Goal: Task Accomplishment & Management: Complete application form

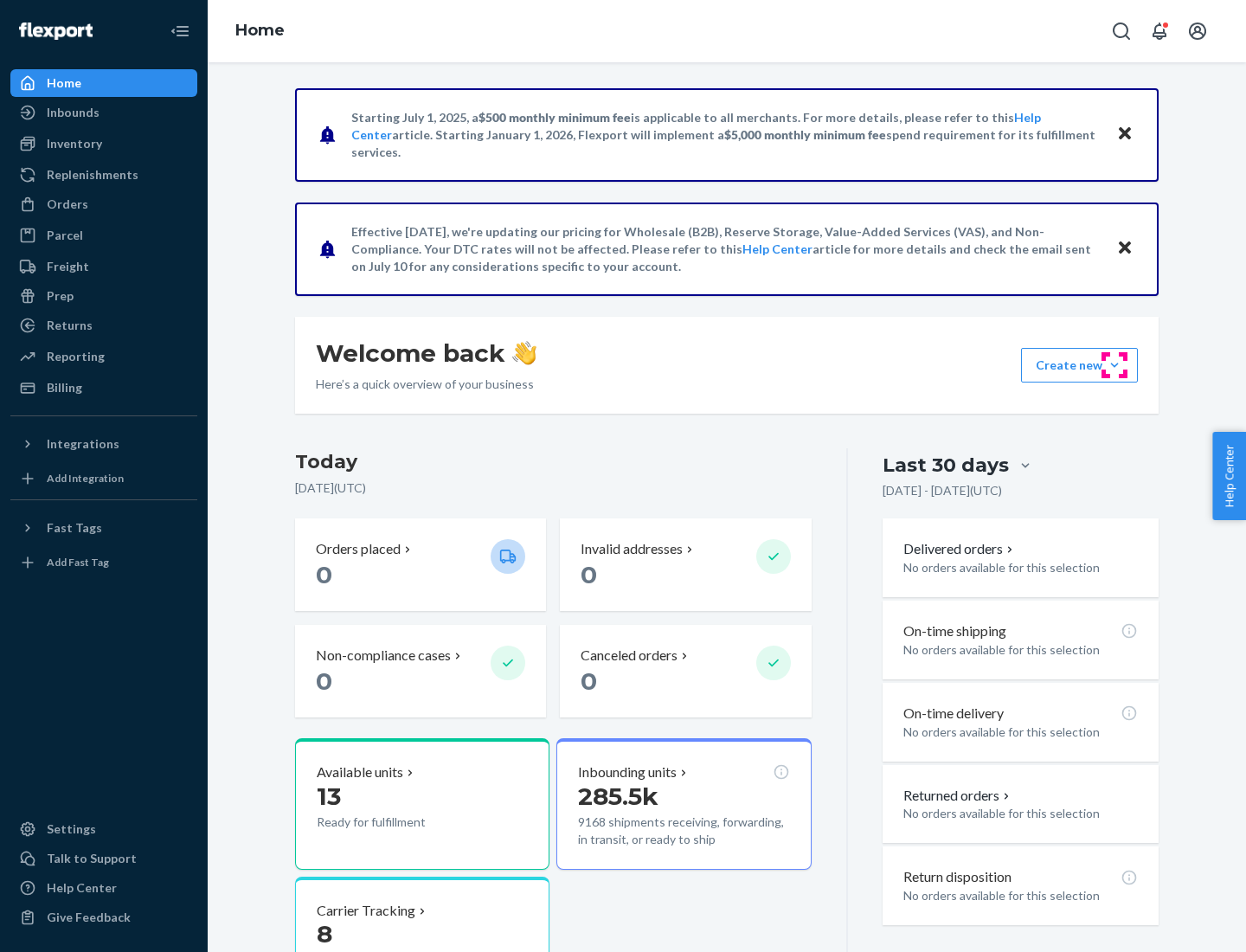
click at [1115, 365] on button "Create new Create new inbound Create new order Create new product" at bounding box center [1079, 364] width 116 height 34
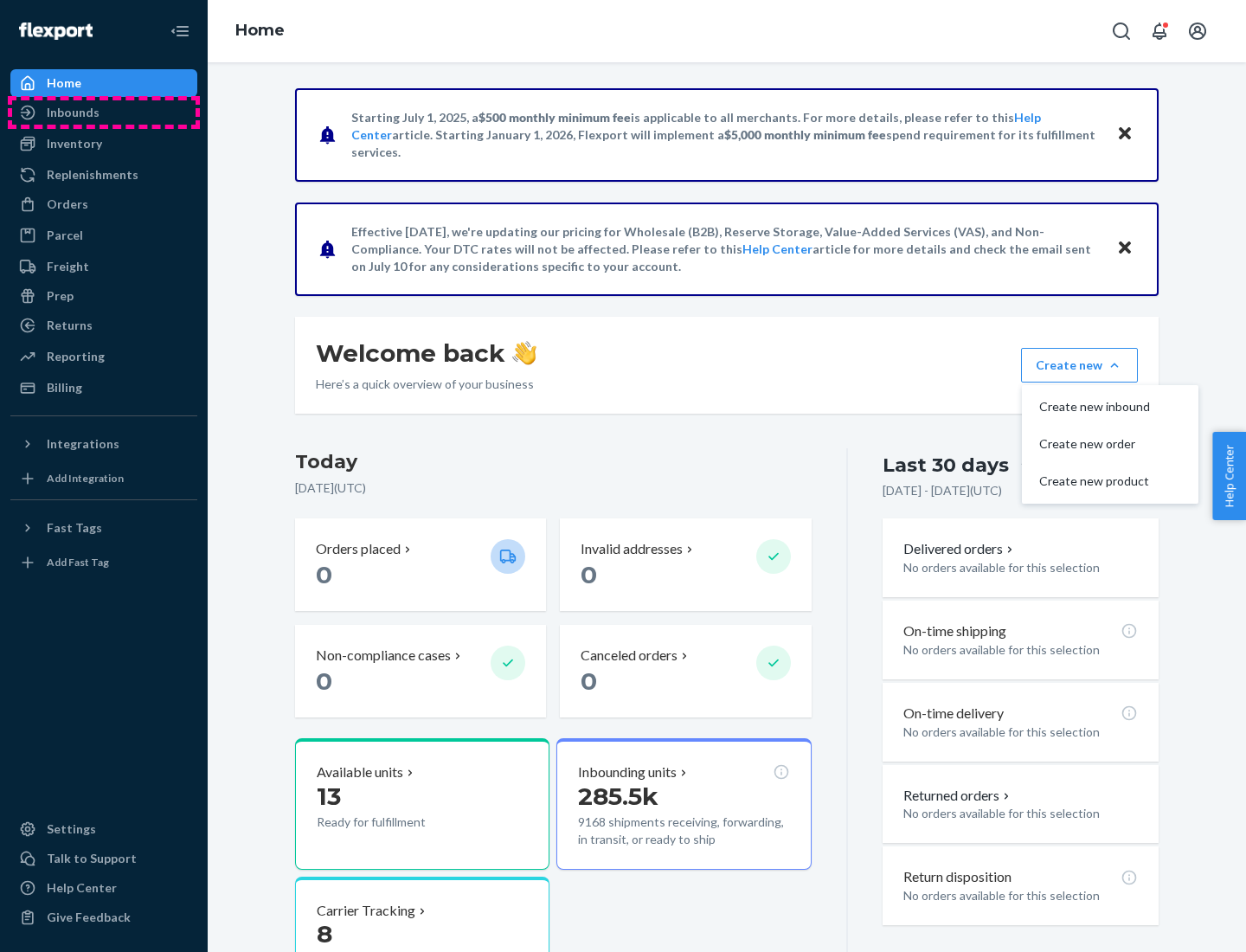
click at [104, 113] on div "Inbounds" at bounding box center [103, 113] width 183 height 24
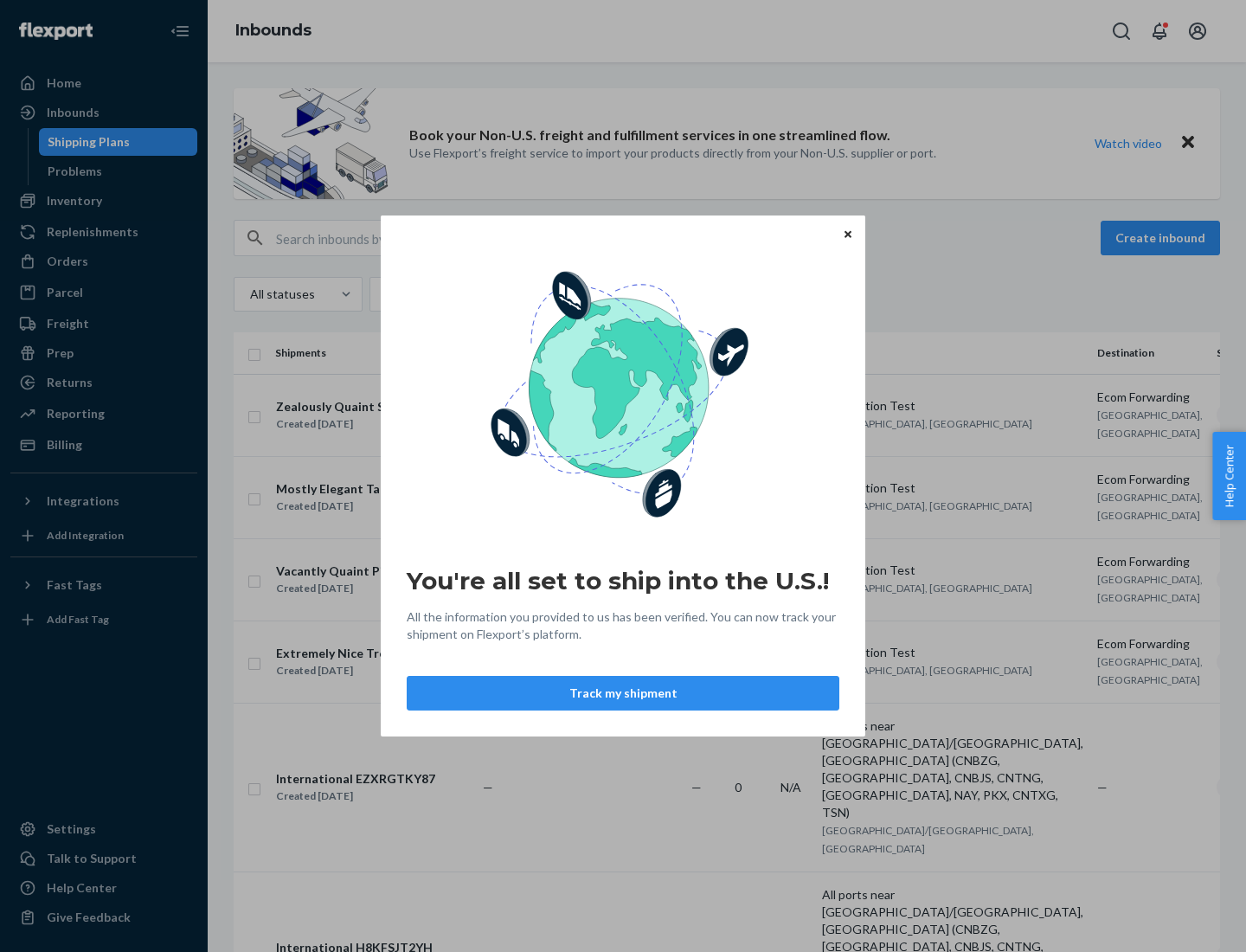
click at [623, 693] on button "Track my shipment" at bounding box center [623, 693] width 433 height 34
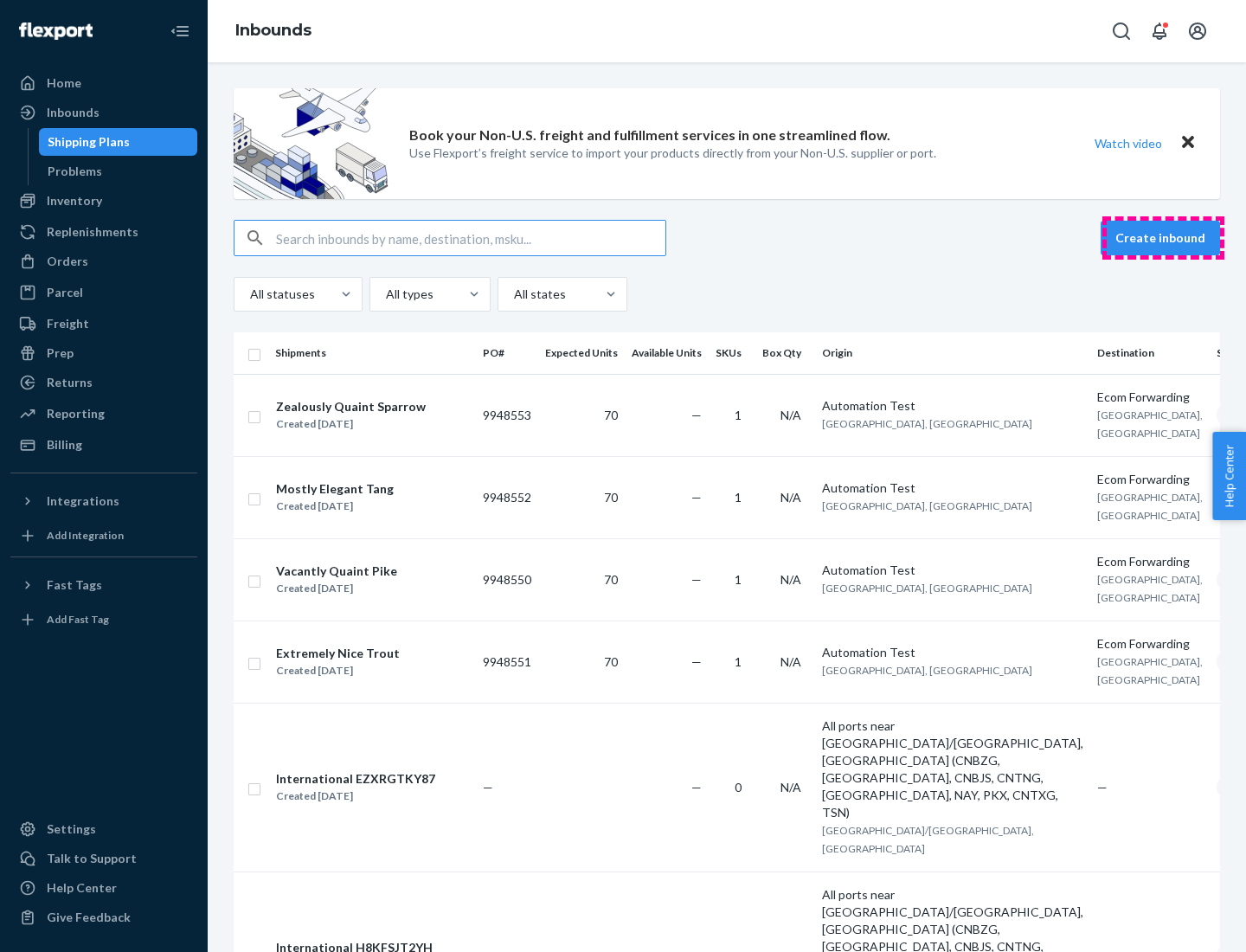
click at [1163, 238] on button "Create inbound" at bounding box center [1161, 237] width 119 height 34
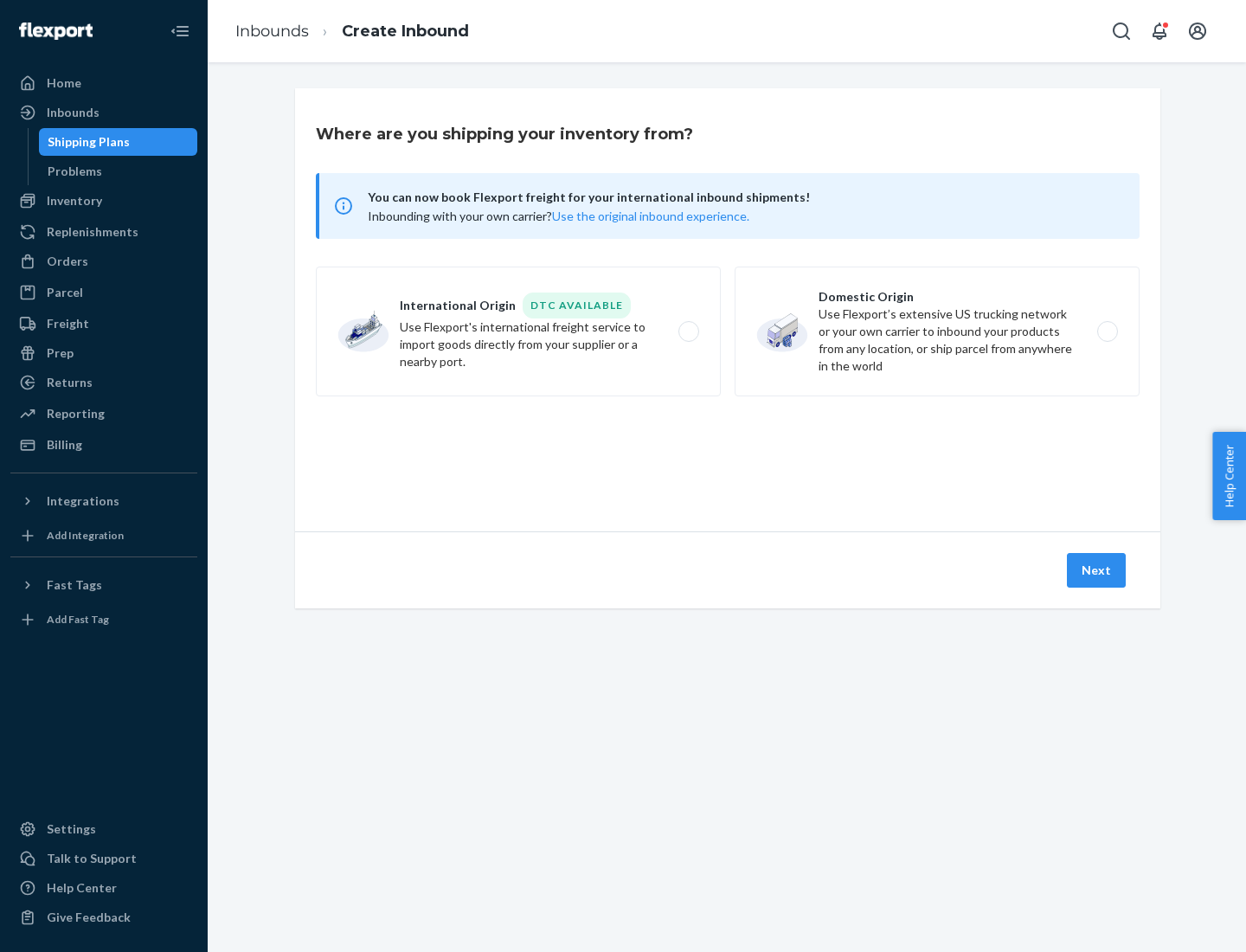
click at [519, 332] on label "International Origin DTC Available Use Flexport's international freight service…" at bounding box center [519, 331] width 405 height 130
click at [688, 332] on input "International Origin DTC Available Use Flexport's international freight service…" at bounding box center [693, 331] width 11 height 11
radio input "true"
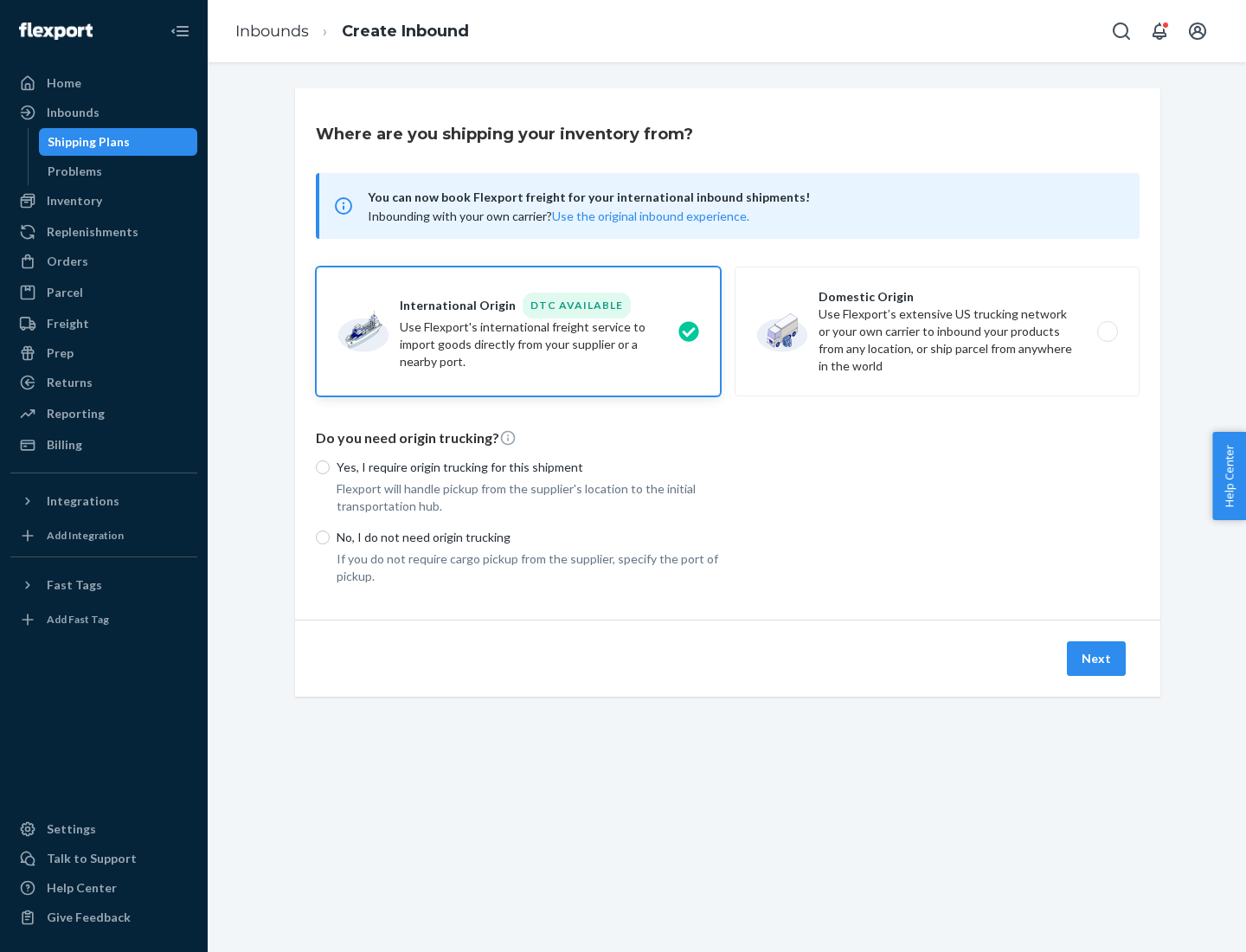
click at [529, 536] on p "No, I do not need origin trucking" at bounding box center [529, 537] width 385 height 18
click at [330, 536] on input "No, I do not need origin trucking" at bounding box center [323, 537] width 14 height 14
radio input "true"
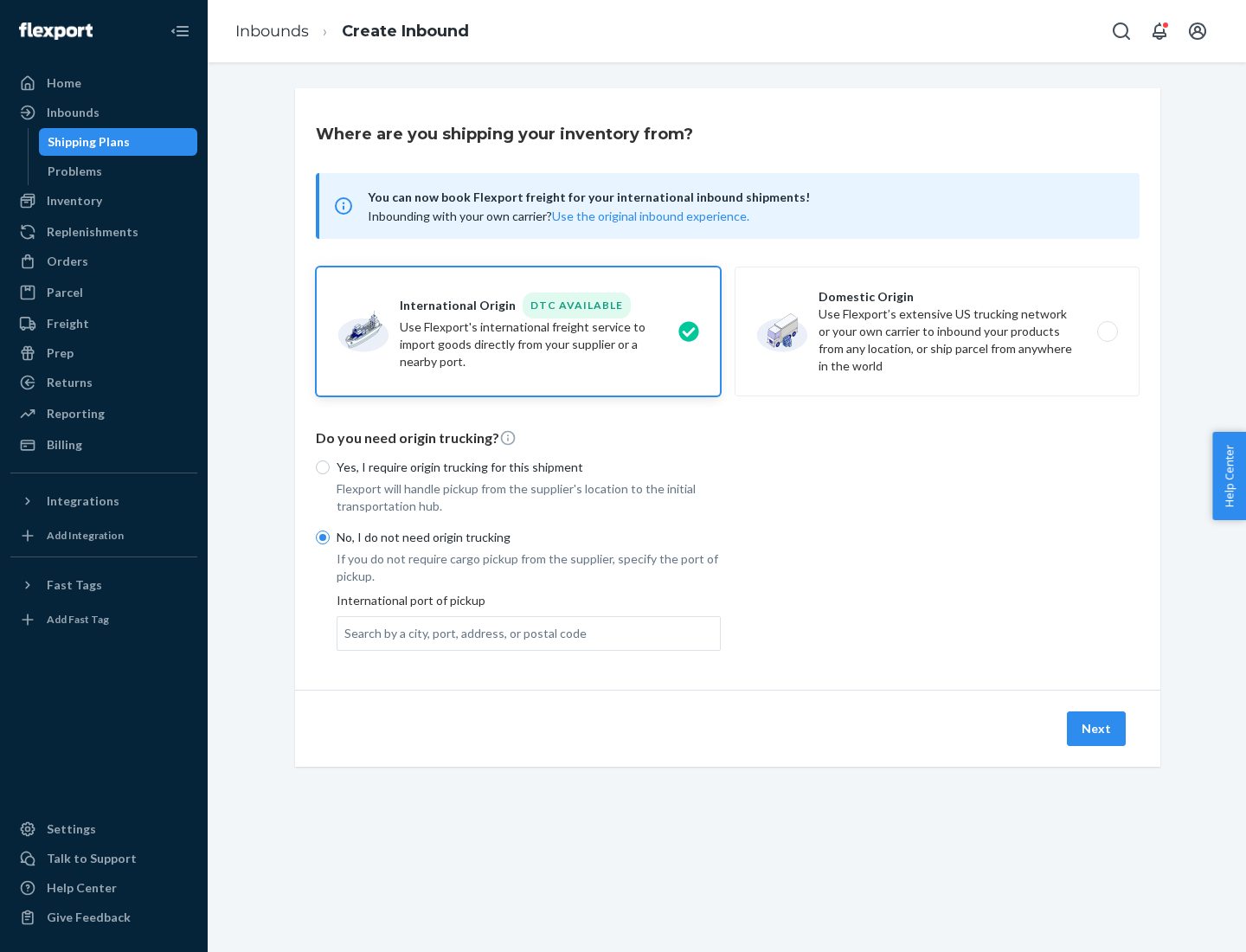
click at [461, 632] on div "Search by a city, port, address, or postal code" at bounding box center [466, 633] width 243 height 18
click at [346, 632] on input "Search by a city, port, address, or postal code" at bounding box center [346, 633] width 2 height 18
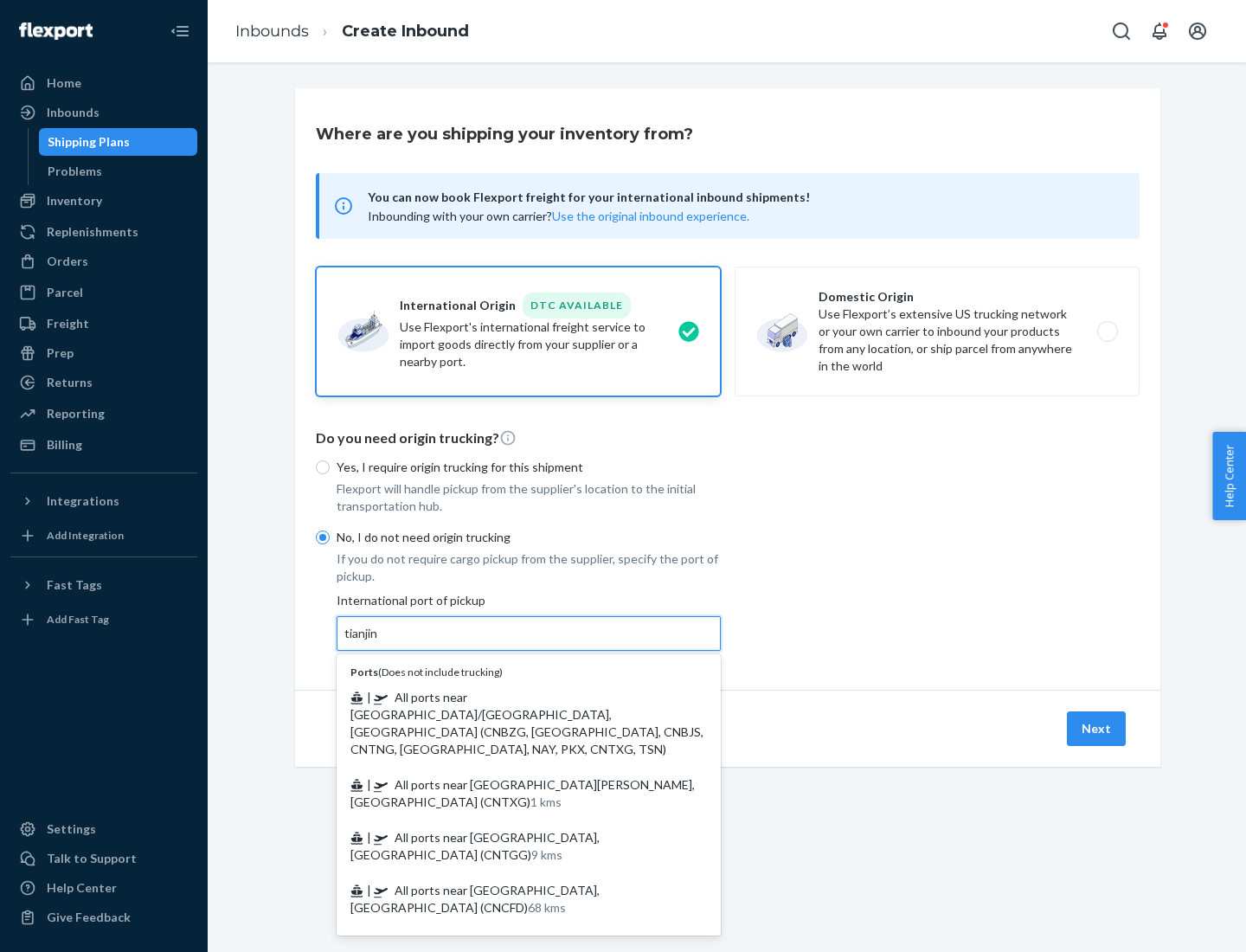
click at [512, 697] on span "| All ports near [GEOGRAPHIC_DATA]/[GEOGRAPHIC_DATA], [GEOGRAPHIC_DATA] (CNBZG,…" at bounding box center [527, 723] width 353 height 67
click at [380, 642] on input "tianjin" at bounding box center [362, 633] width 35 height 18
type input "All ports near [GEOGRAPHIC_DATA]/[GEOGRAPHIC_DATA], [GEOGRAPHIC_DATA] (CNBZG, […"
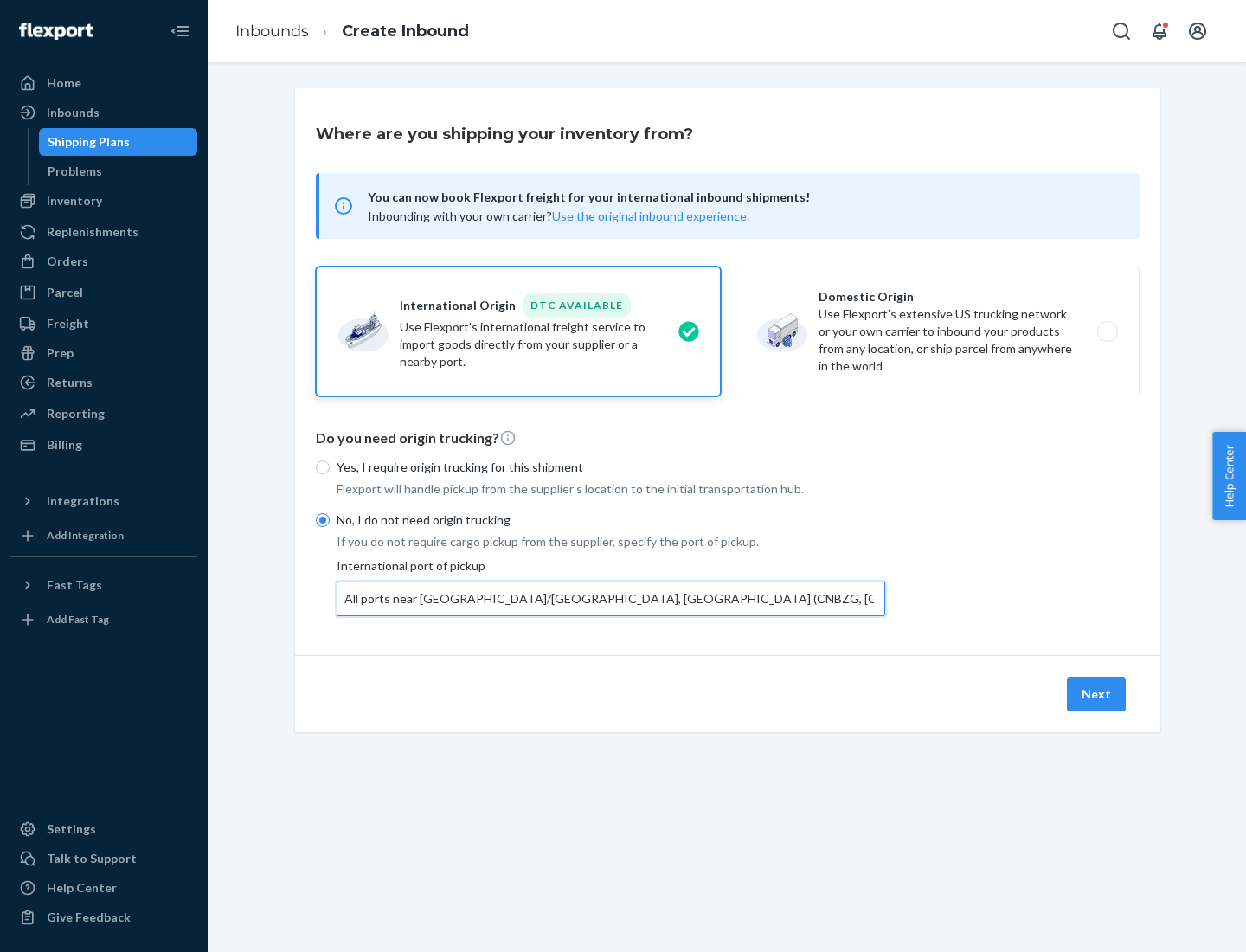
click at [1097, 693] on button "Next" at bounding box center [1096, 693] width 59 height 34
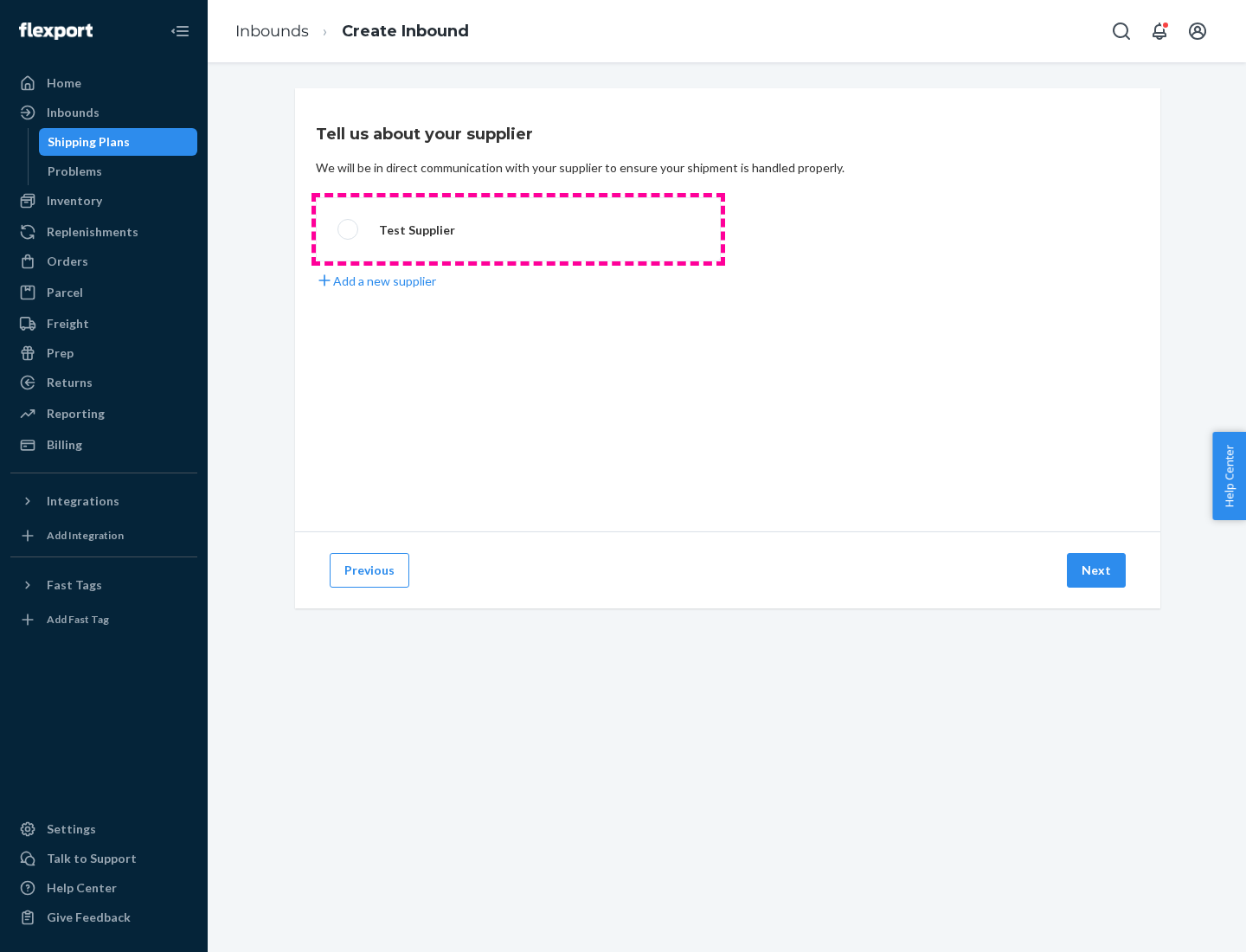
click at [519, 229] on label "Test Supplier" at bounding box center [519, 229] width 405 height 64
click at [348, 229] on input "Test Supplier" at bounding box center [343, 229] width 11 height 11
radio input "true"
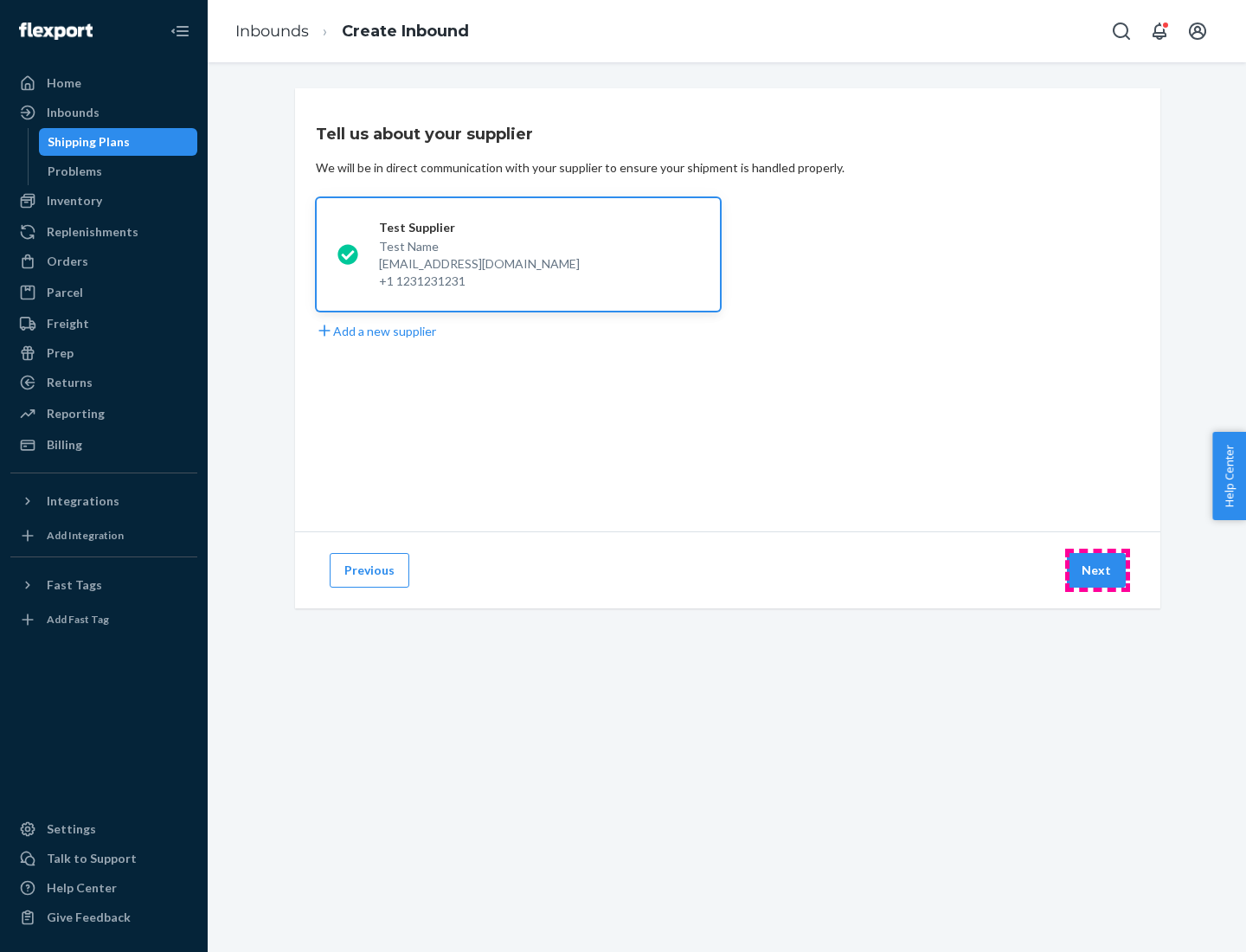
click at [1097, 570] on button "Next" at bounding box center [1096, 569] width 59 height 34
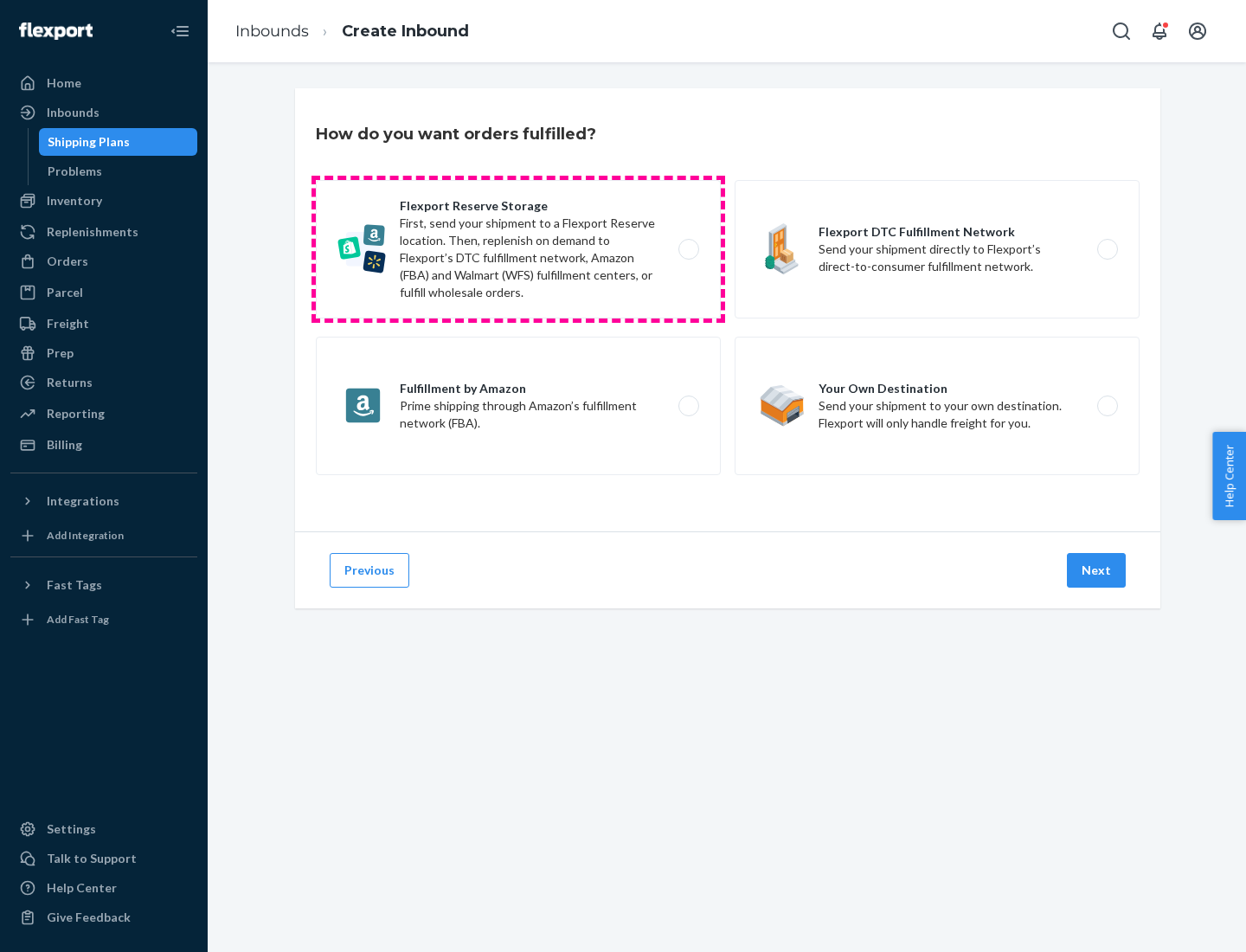
click at [519, 249] on label "Flexport Reserve Storage First, send your shipment to a Flexport Reserve locati…" at bounding box center [519, 249] width 405 height 138
click at [688, 249] on input "Flexport Reserve Storage First, send your shipment to a Flexport Reserve locati…" at bounding box center [693, 249] width 11 height 11
radio input "true"
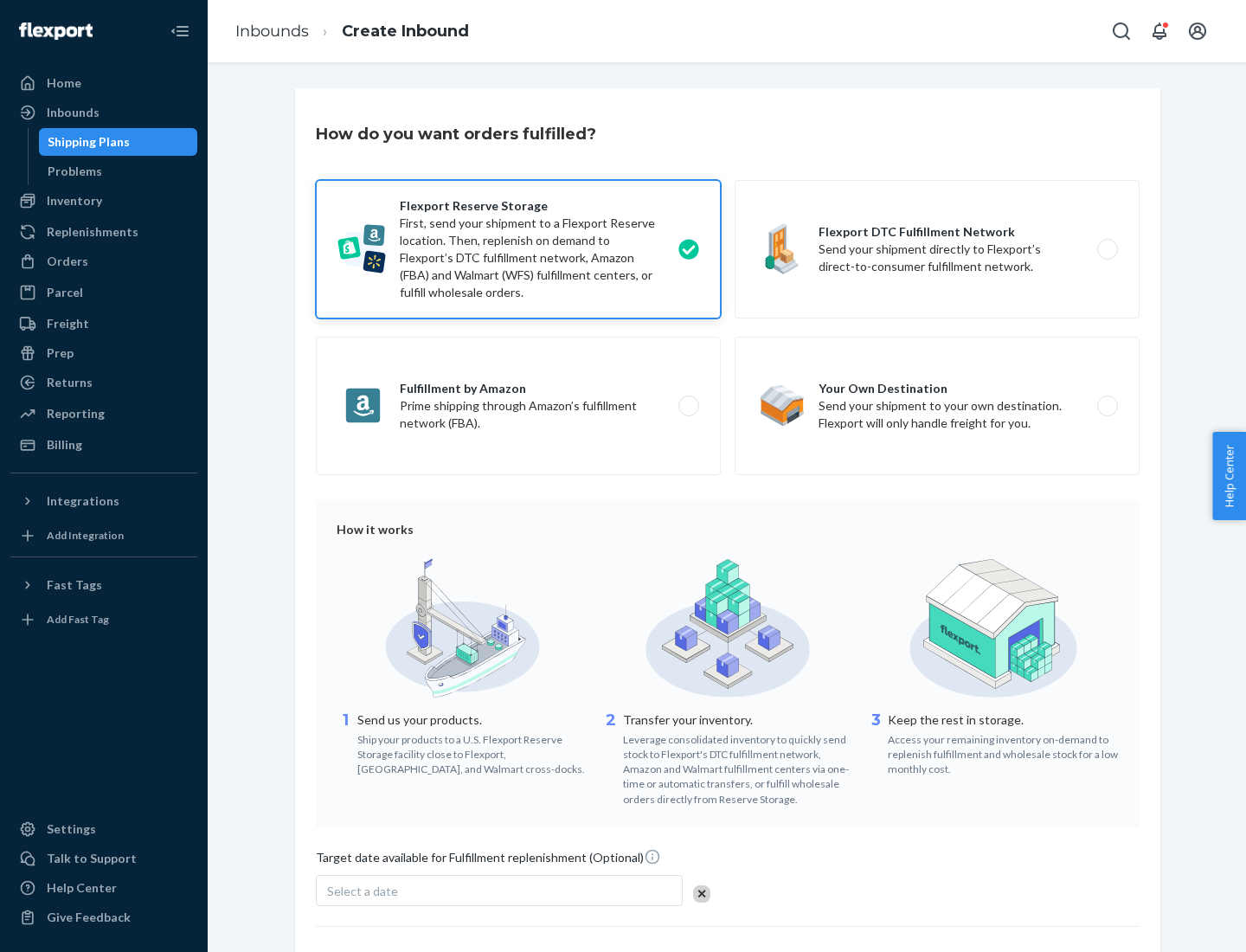
scroll to position [142, 0]
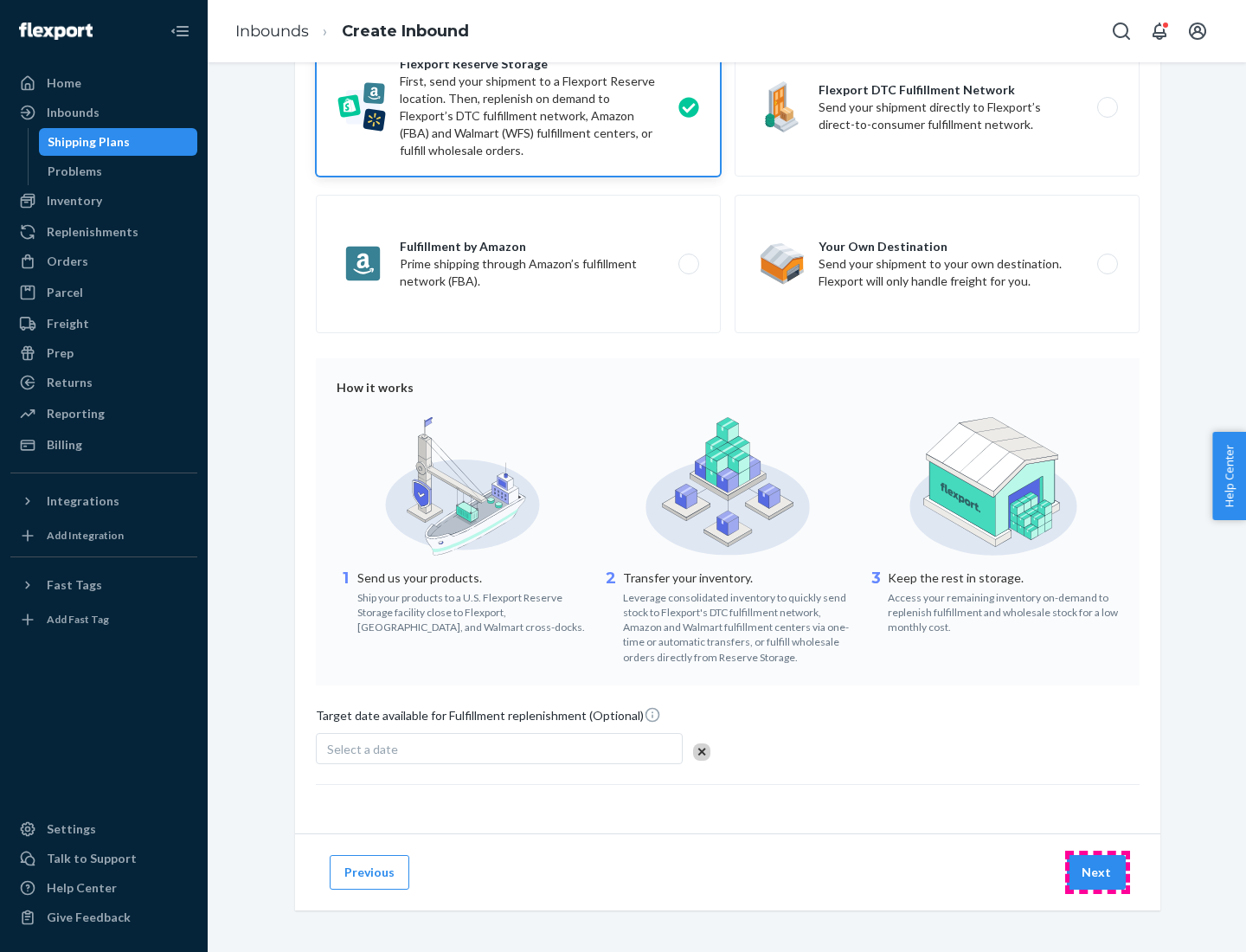
click at [1097, 871] on button "Next" at bounding box center [1096, 872] width 59 height 34
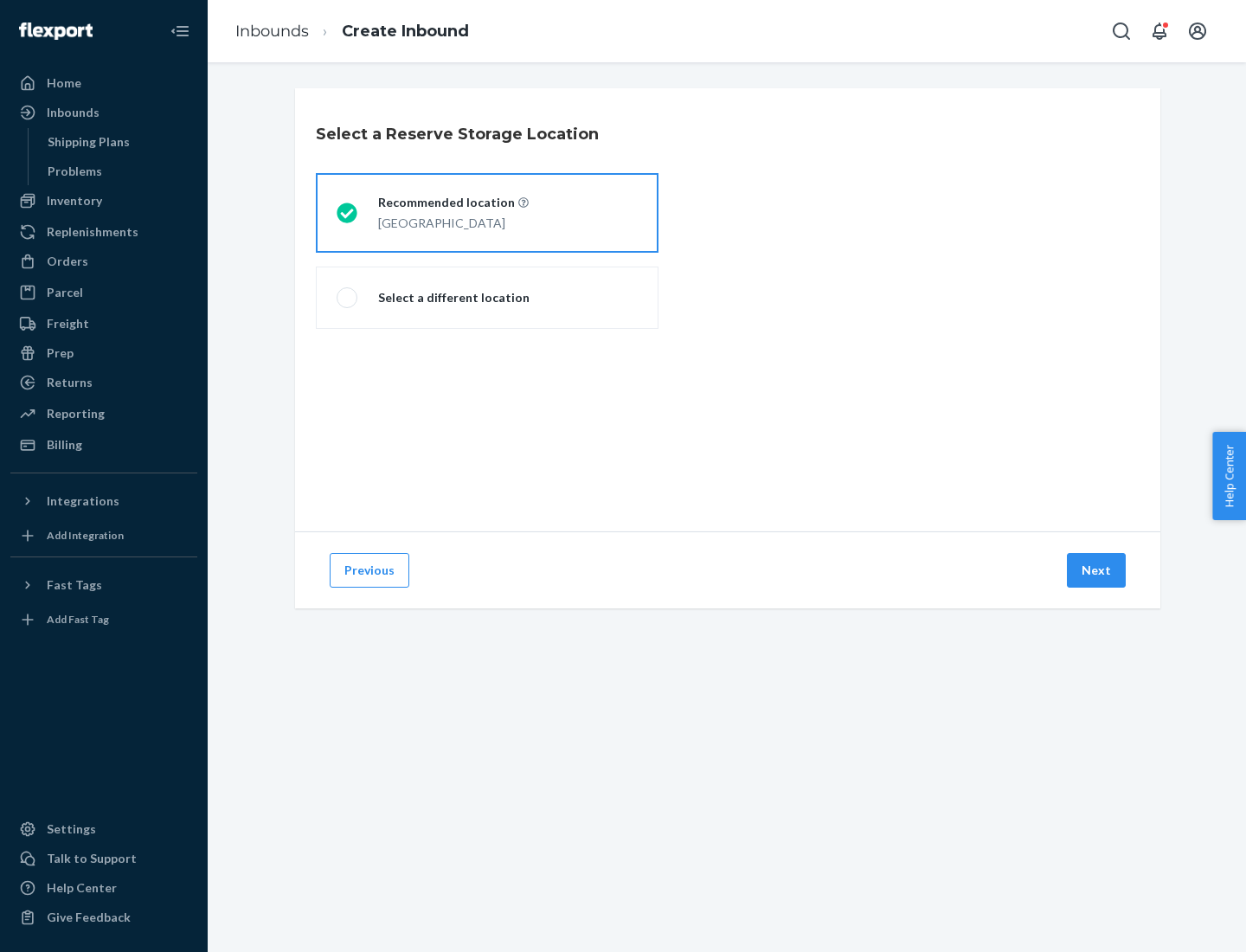
click at [487, 213] on div "[GEOGRAPHIC_DATA]" at bounding box center [453, 221] width 151 height 21
click at [347, 213] on input "Recommended location [GEOGRAPHIC_DATA]" at bounding box center [342, 212] width 11 height 11
click at [1097, 570] on button "Next" at bounding box center [1096, 569] width 59 height 34
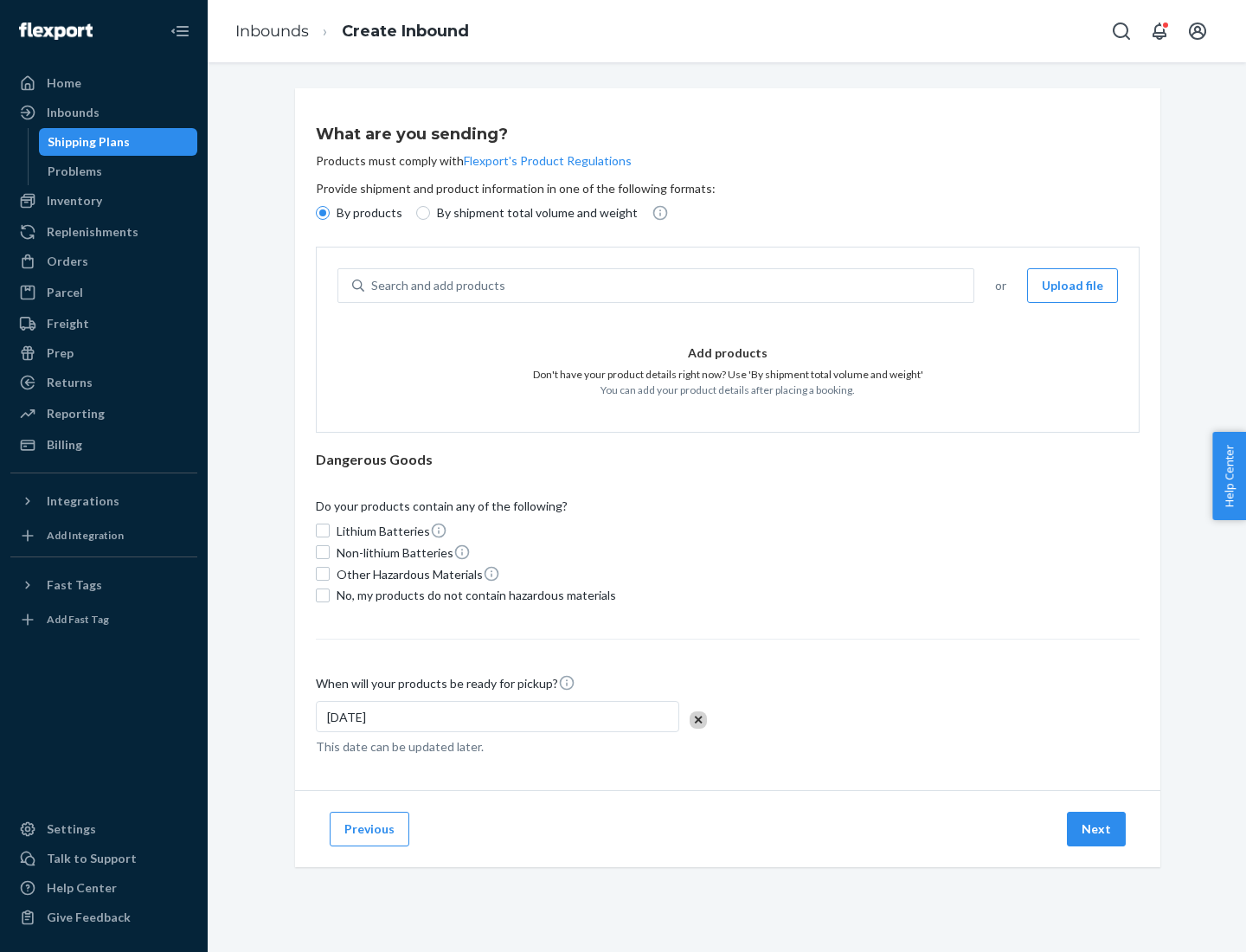
click at [669, 286] on div "Search and add products" at bounding box center [669, 286] width 609 height 31
click at [373, 286] on input "Search and add products" at bounding box center [372, 286] width 2 height 18
click at [421, 213] on input "By shipment total volume and weight" at bounding box center [423, 212] width 14 height 14
radio input "true"
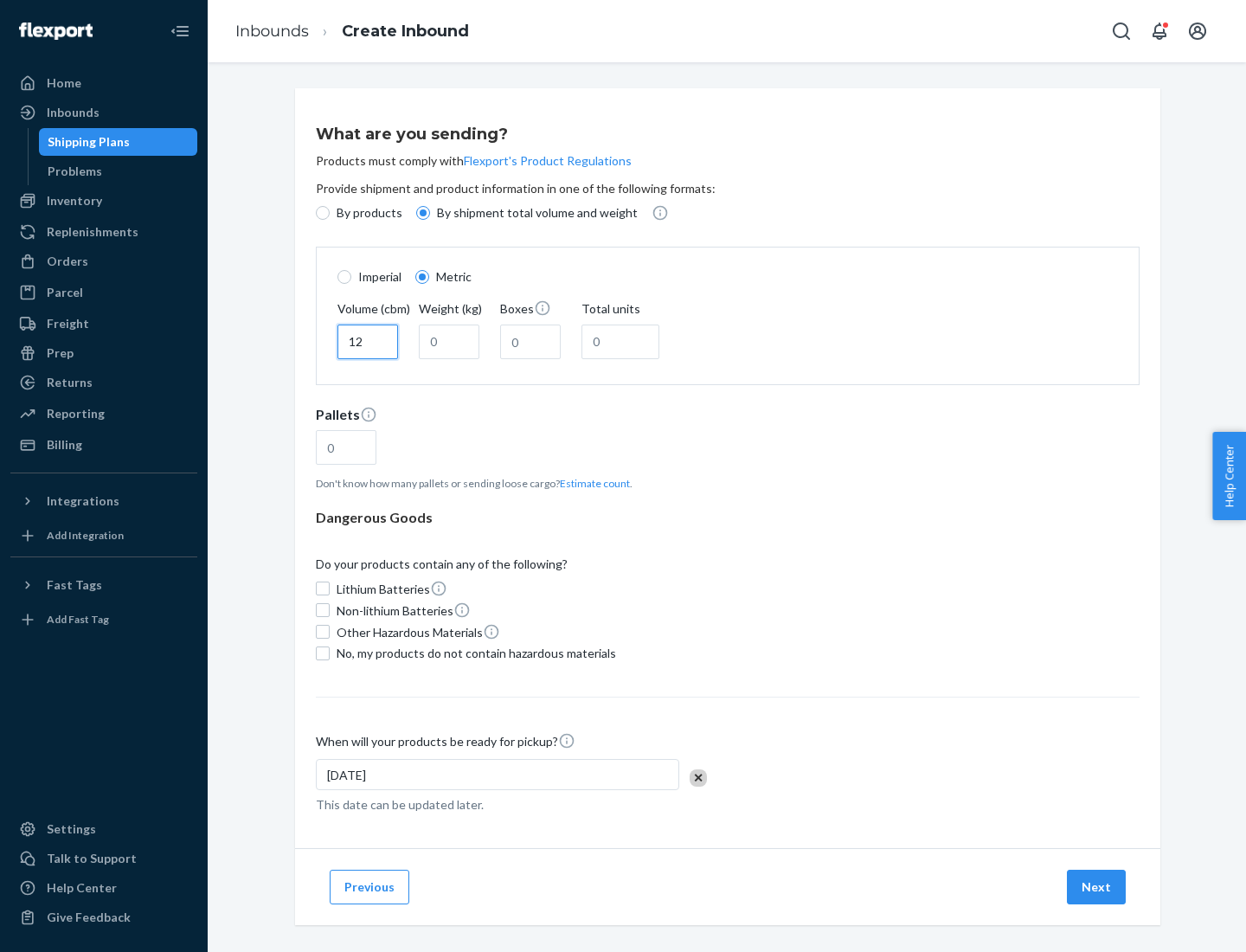
type input "12"
type input "22"
type input "222"
type input "121"
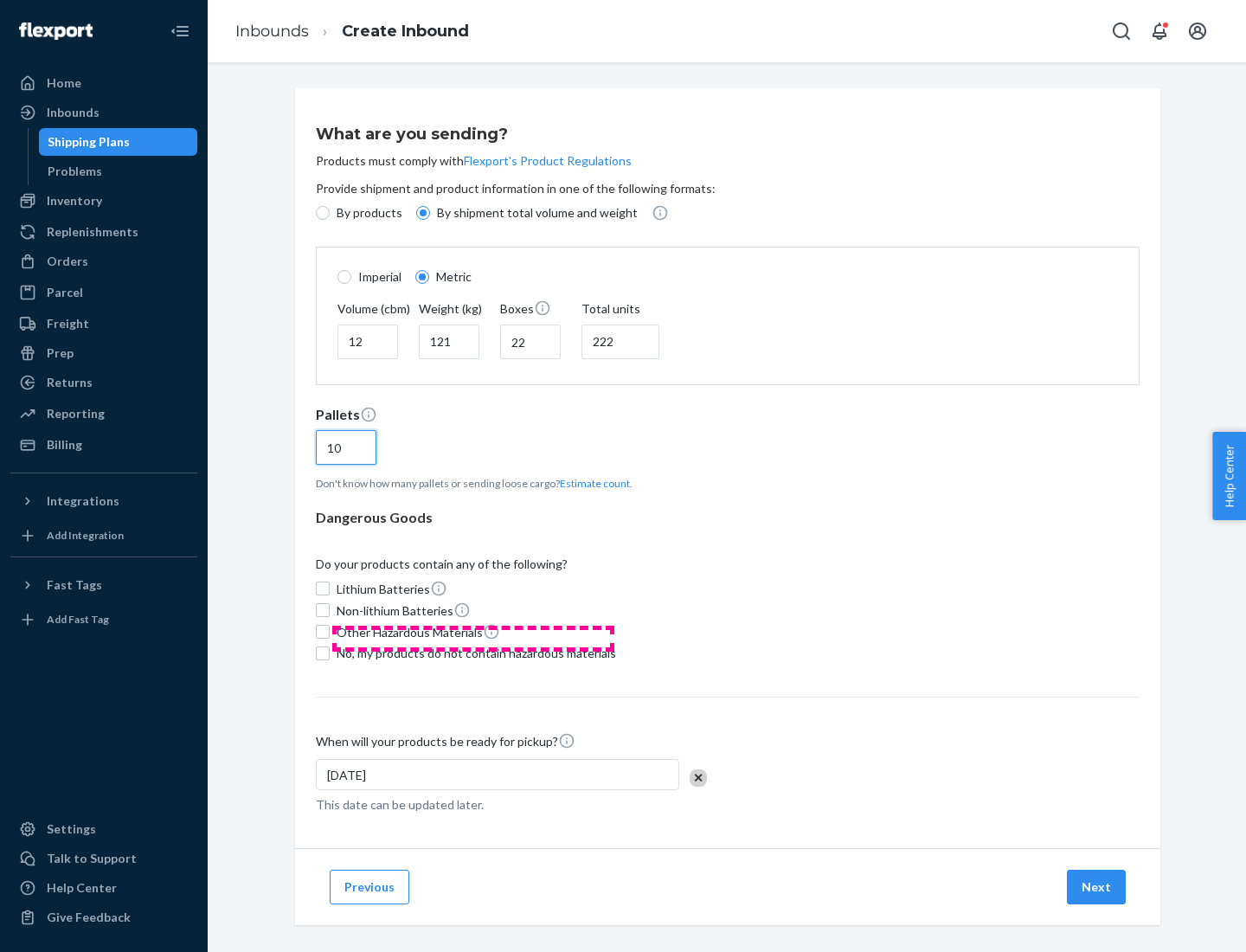
scroll to position [15, 0]
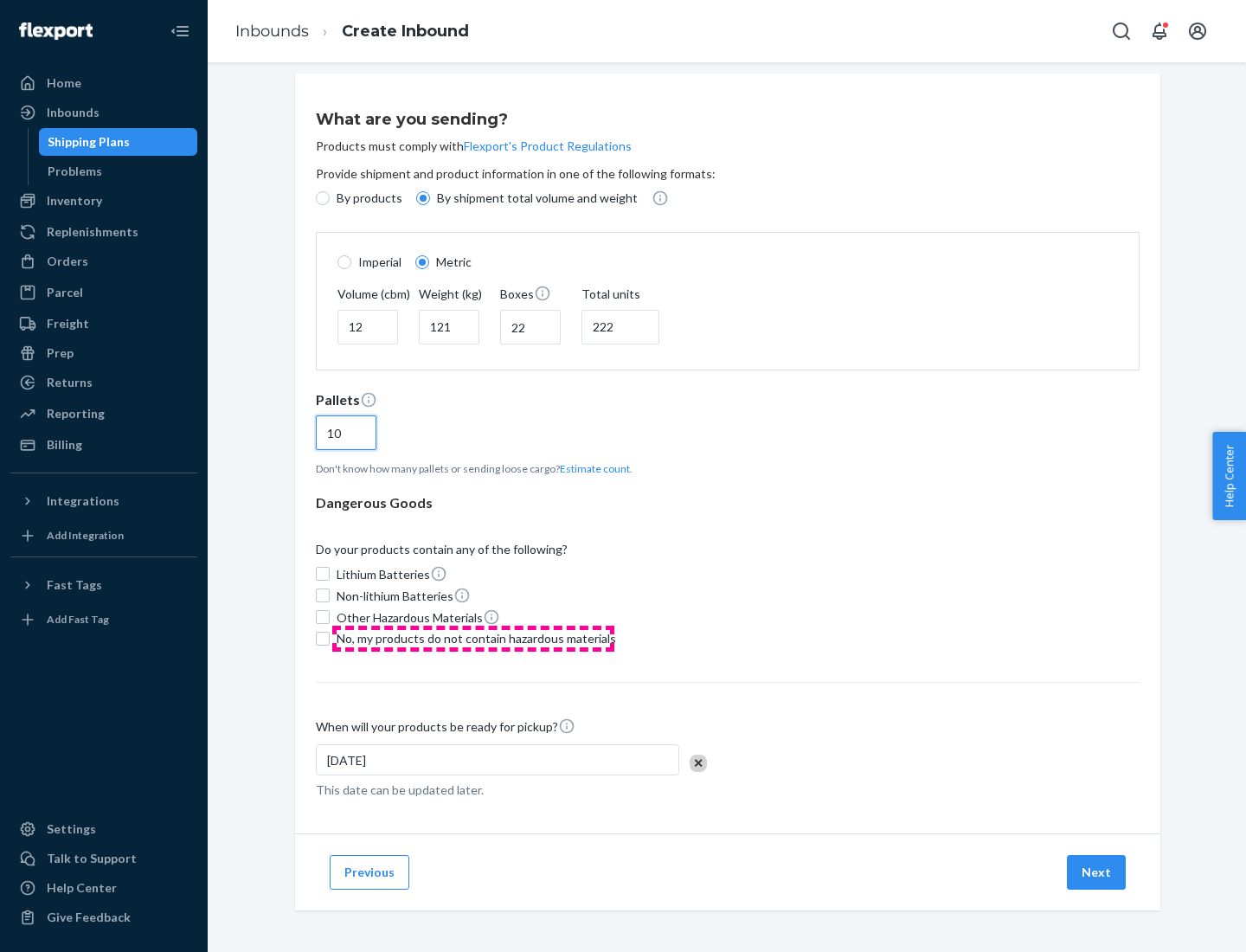
type input "10"
click at [474, 638] on span "No, my products do not contain hazardous materials" at bounding box center [477, 639] width 280 height 18
click at [330, 638] on input "No, my products do not contain hazardous materials" at bounding box center [323, 638] width 14 height 14
checkbox input "true"
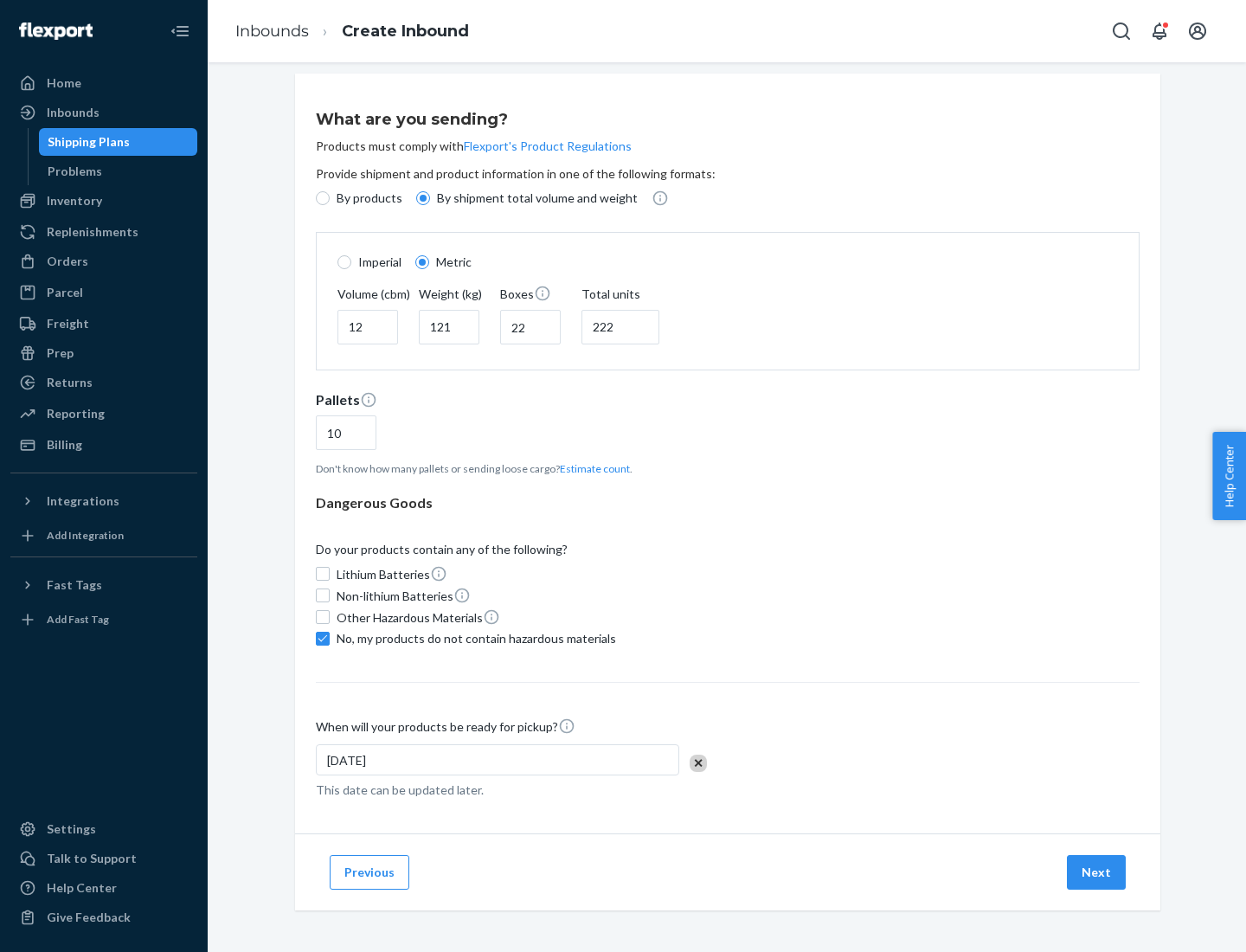
click at [1097, 871] on button "Next" at bounding box center [1096, 872] width 59 height 34
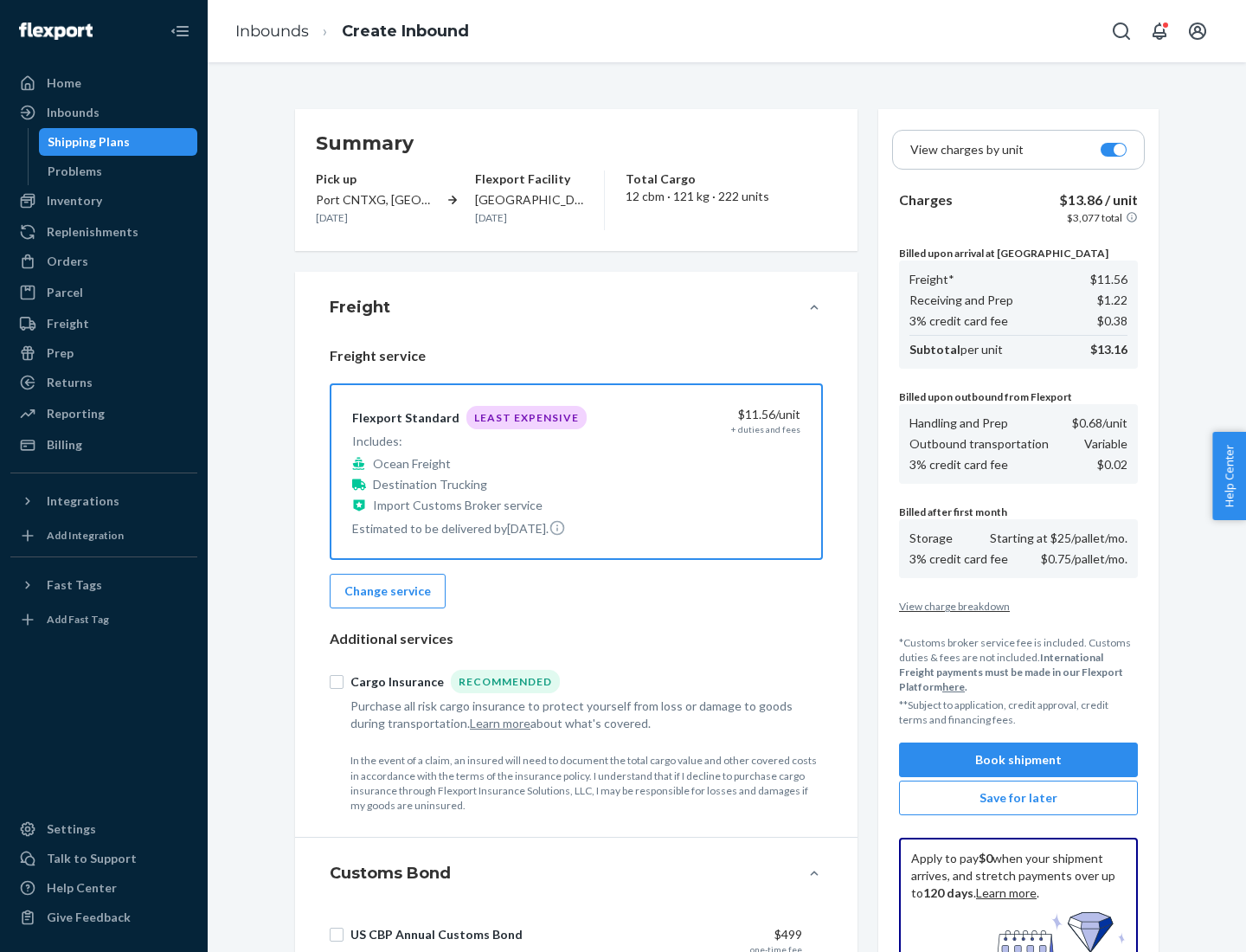
scroll to position [252, 0]
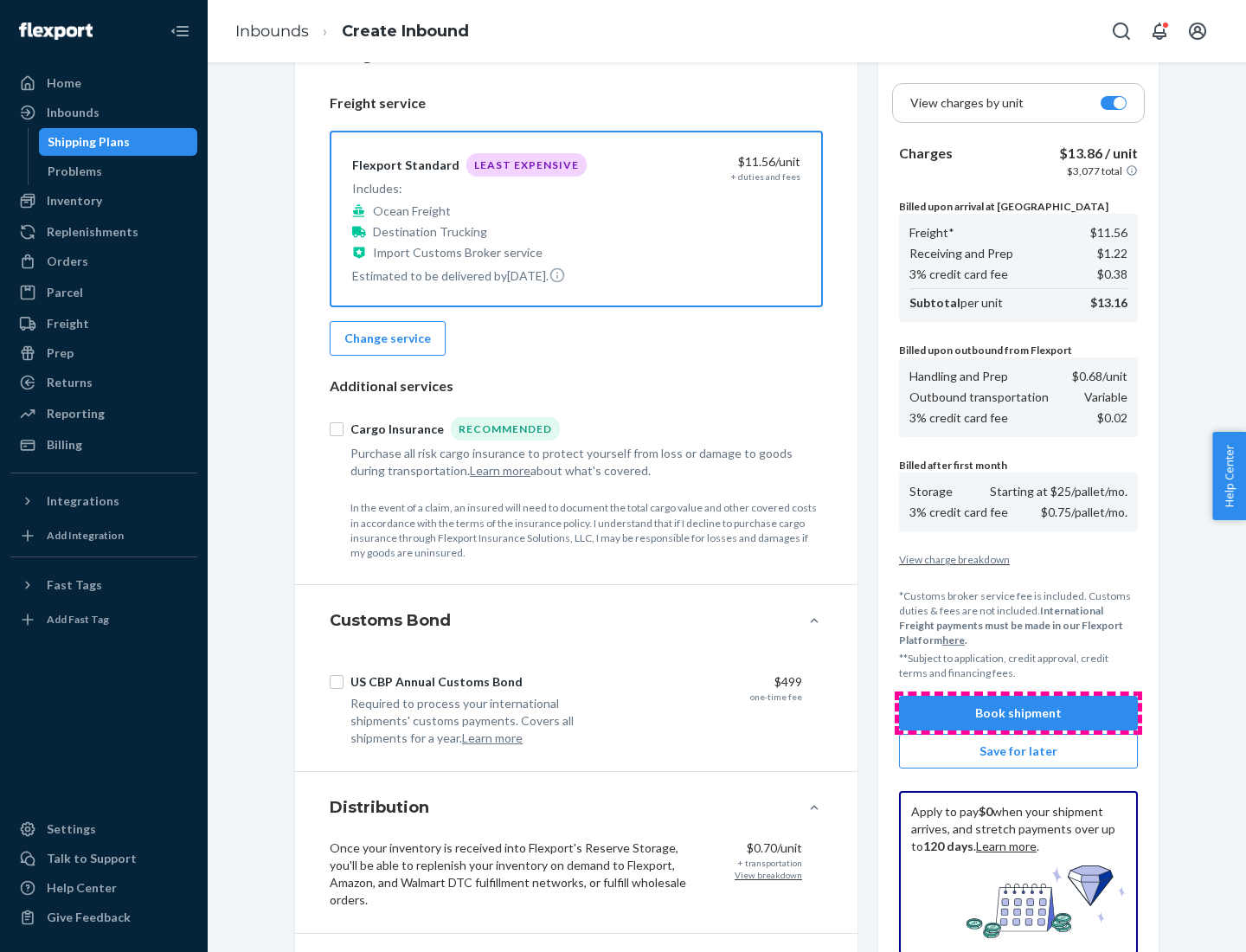
click at [1019, 713] on button "Book shipment" at bounding box center [1019, 712] width 239 height 34
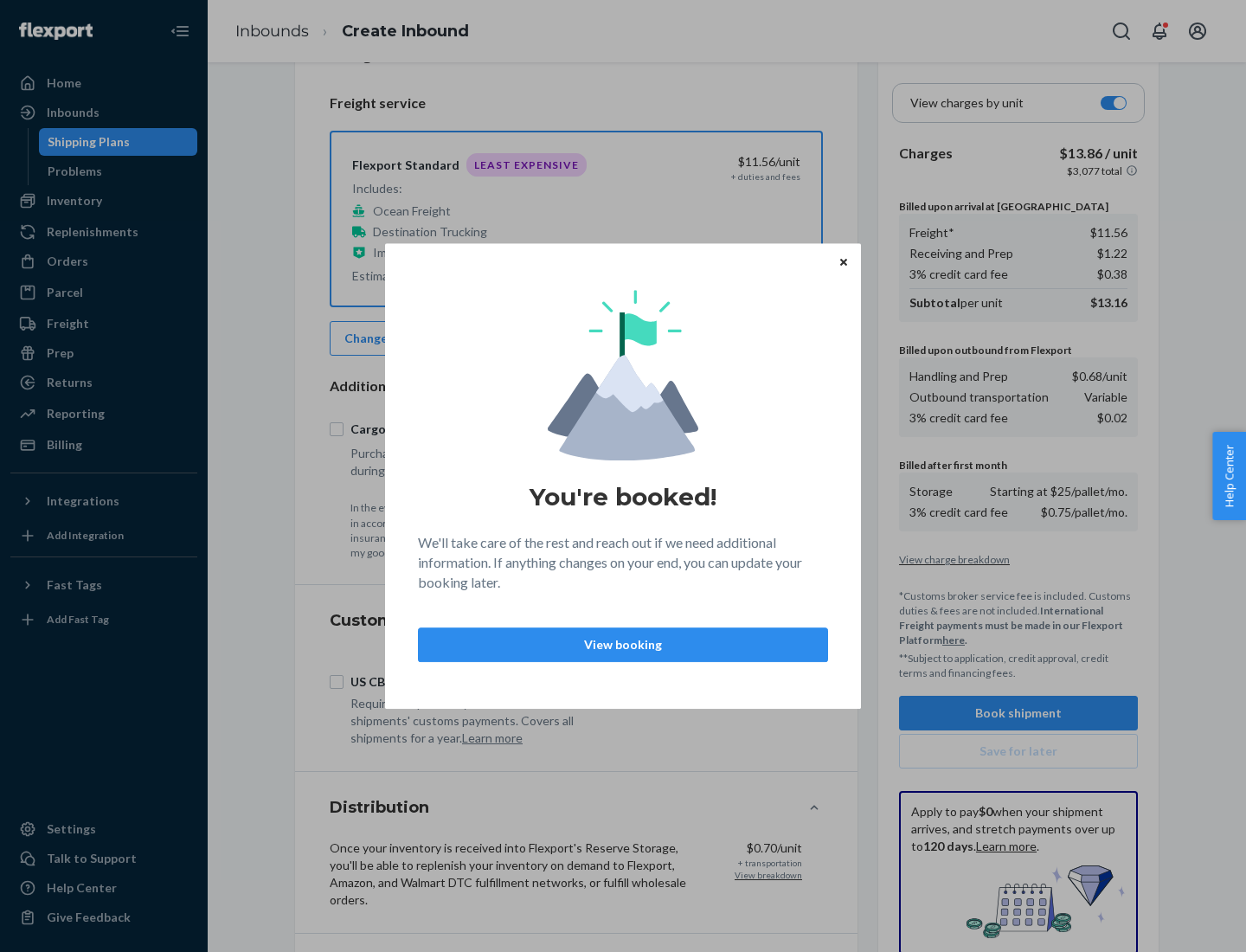
click at [623, 644] on p "View booking" at bounding box center [623, 645] width 381 height 18
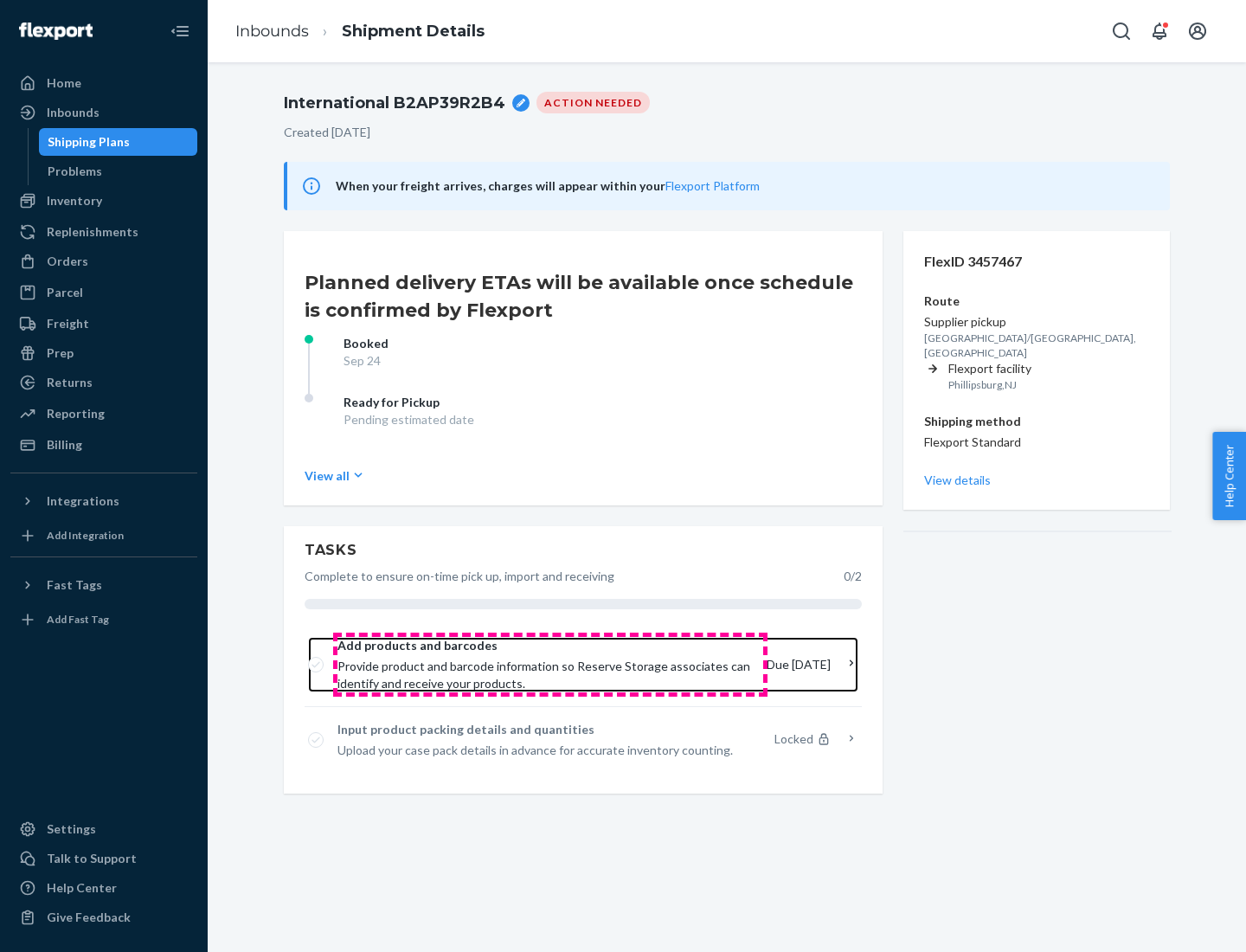
click at [549, 664] on span "Provide product and barcode information so Reserve Storage associates can ident…" at bounding box center [545, 674] width 415 height 34
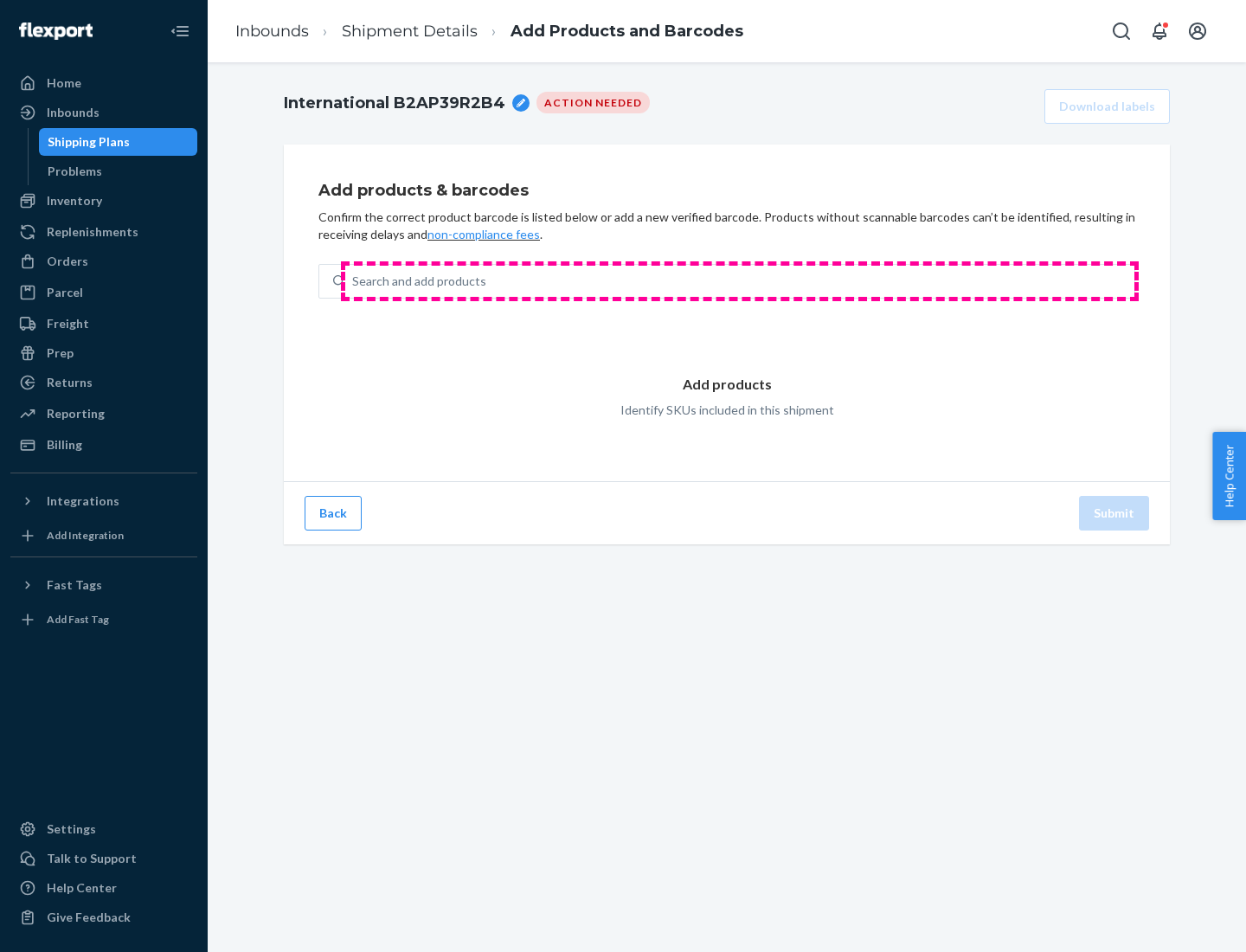
click at [740, 281] on div "Search and add products" at bounding box center [740, 281] width 789 height 31
click at [354, 281] on input "Search and add products" at bounding box center [353, 282] width 2 height 18
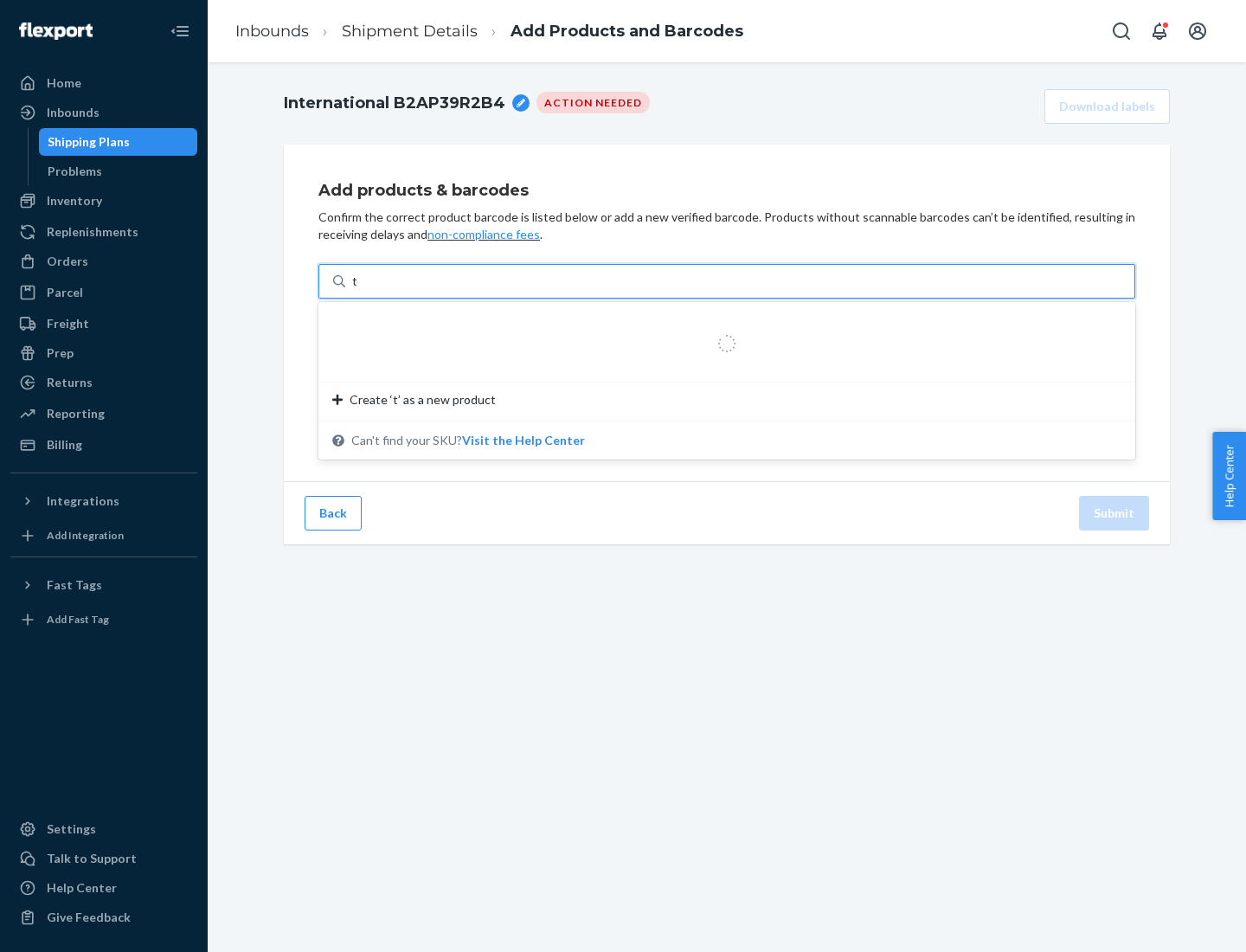
type input "test"
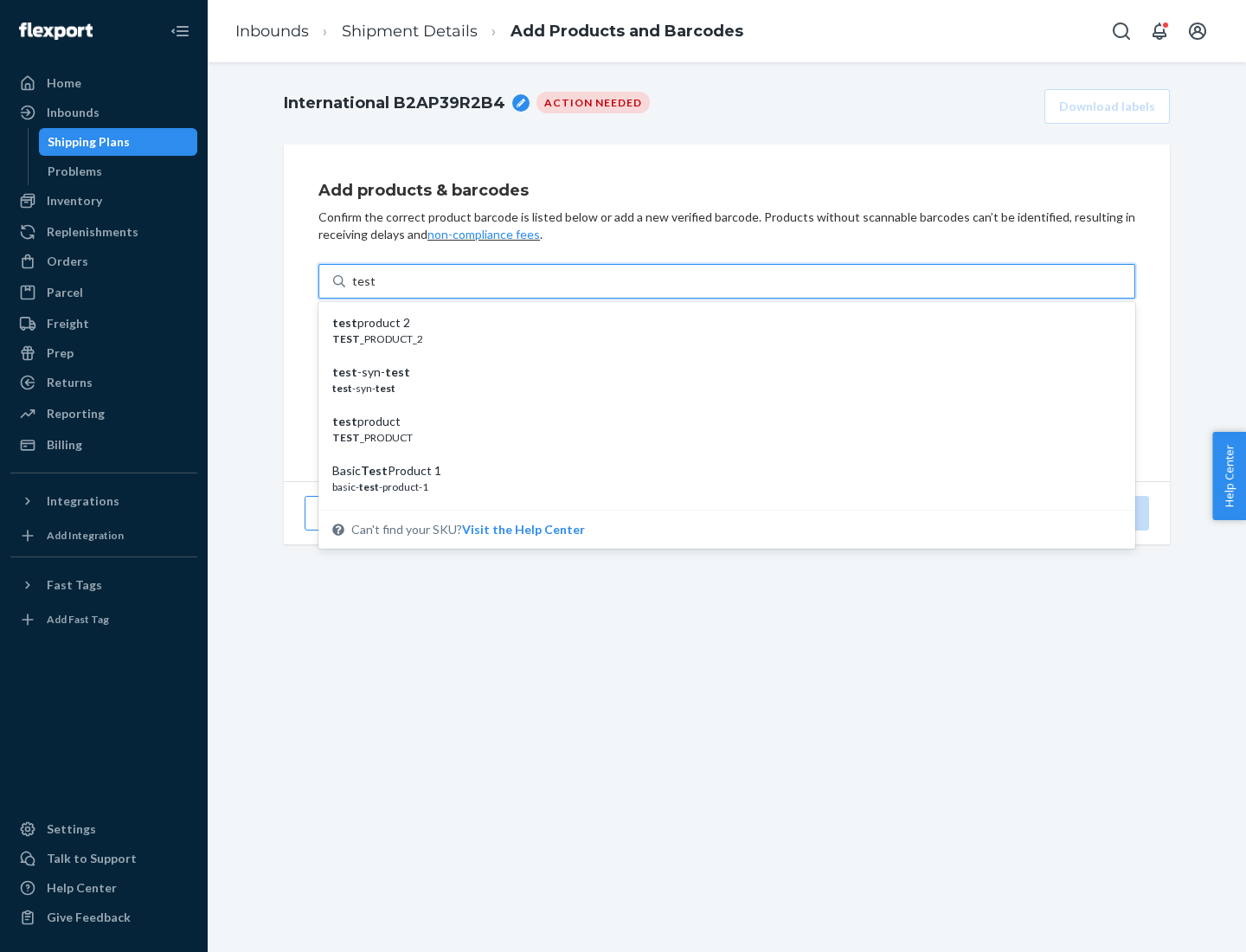
scroll to position [65, 0]
click at [720, 406] on div "Basic Test Product 1" at bounding box center [720, 406] width 775 height 18
click at [375, 290] on input "test" at bounding box center [363, 282] width 23 height 18
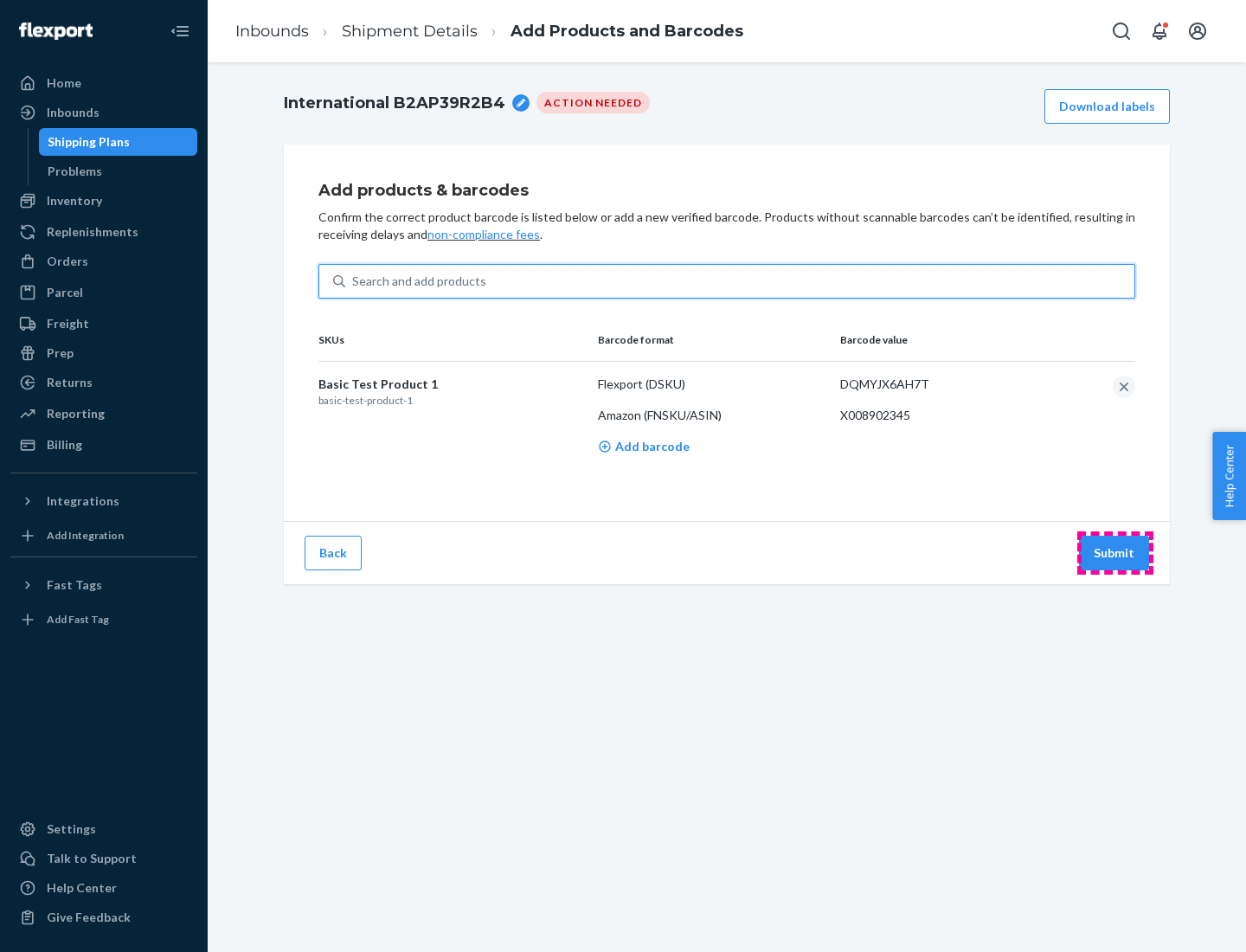
click at [1115, 552] on button "Submit" at bounding box center [1115, 552] width 70 height 34
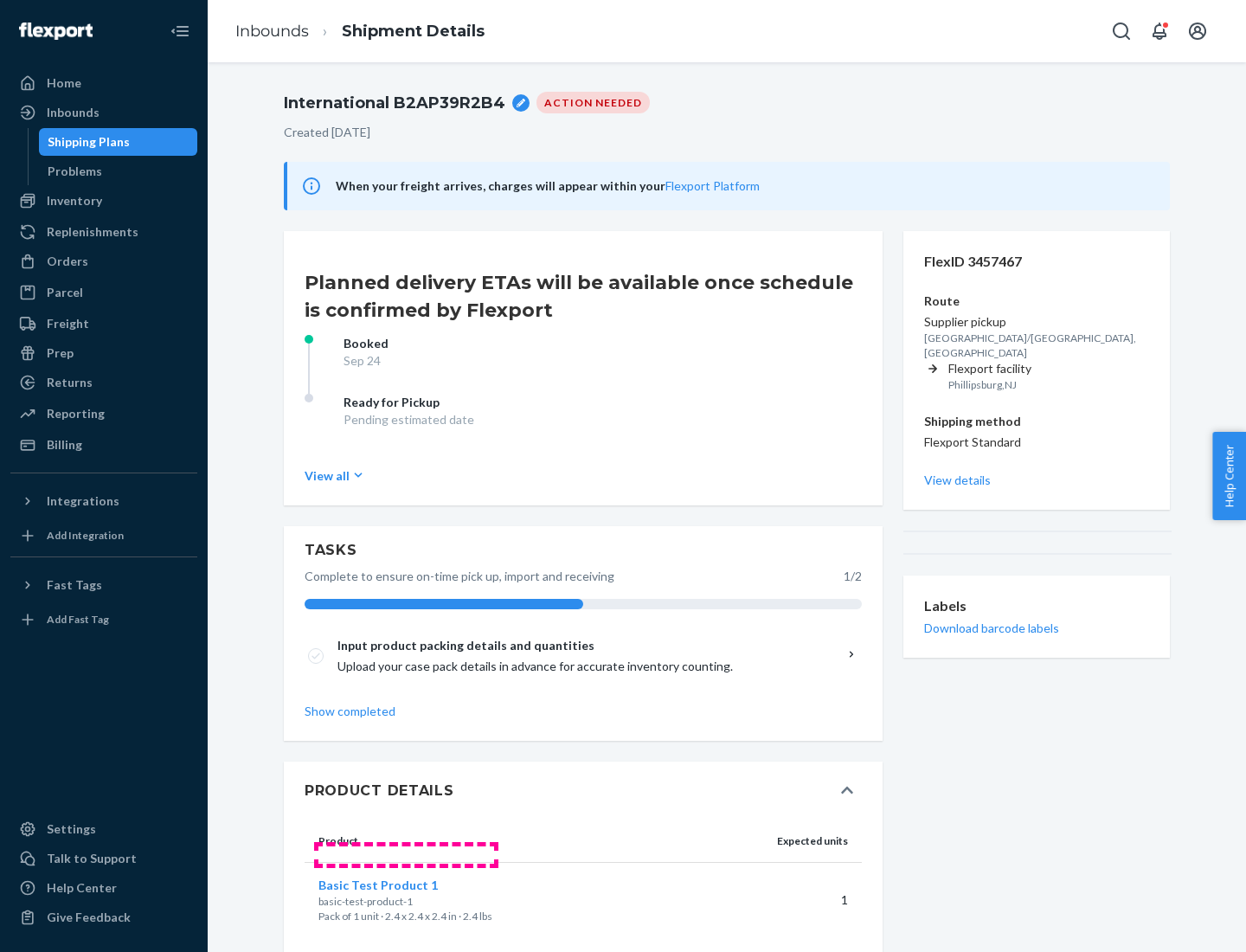
scroll to position [30, 0]
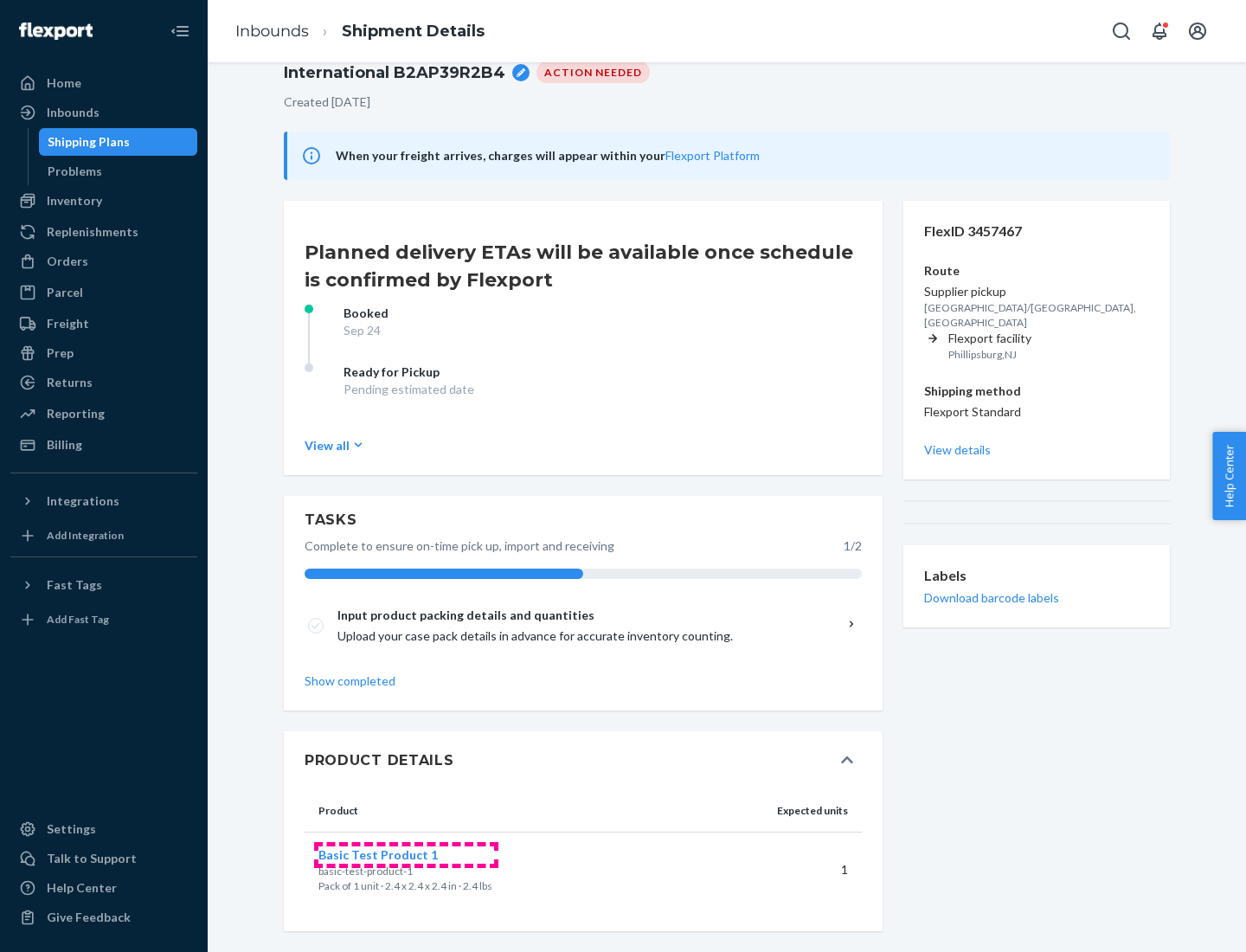
click at [406, 854] on span "Basic Test Product 1" at bounding box center [378, 854] width 119 height 15
